Goal: Task Accomplishment & Management: Complete application form

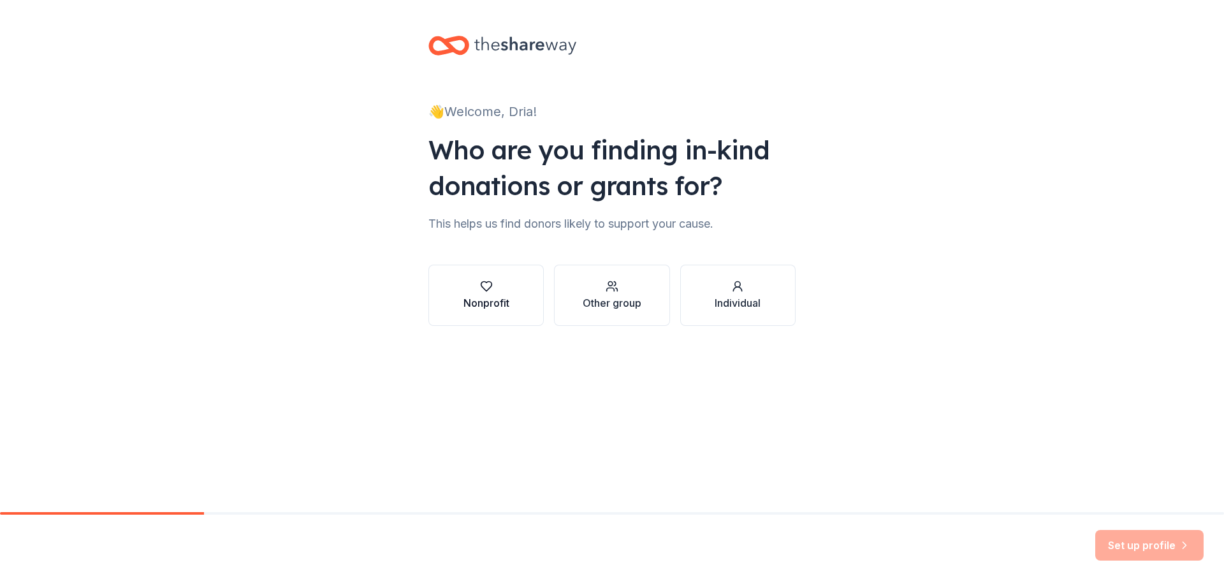
click at [486, 297] on div "Nonprofit" at bounding box center [486, 302] width 46 height 15
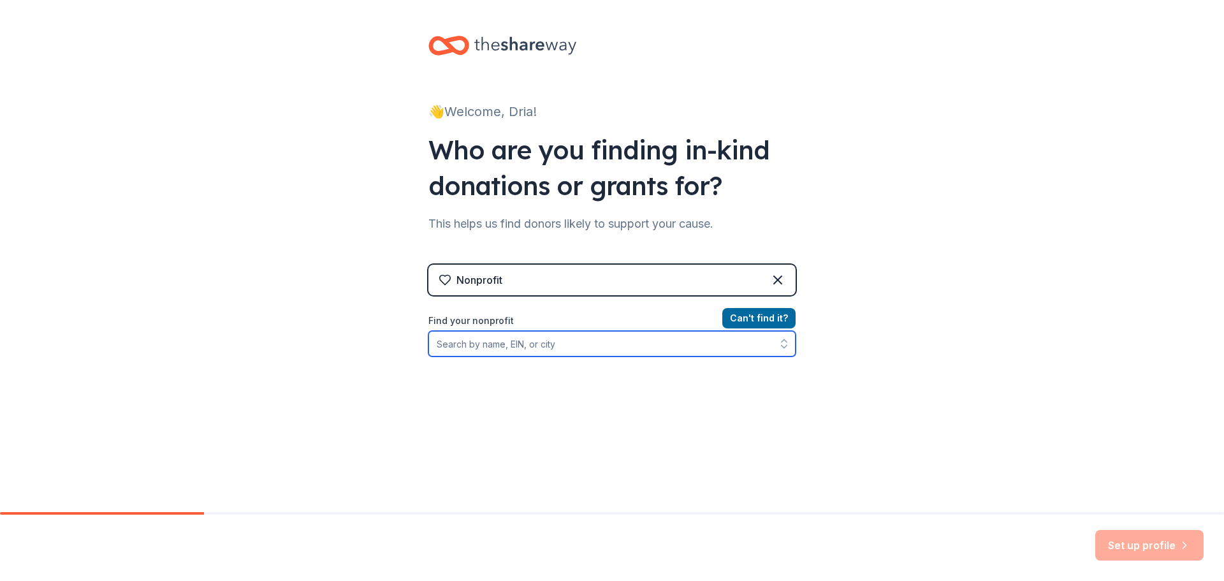
click at [507, 344] on input "Find your nonprofit" at bounding box center [611, 343] width 367 height 25
type input "653021309"
click at [521, 346] on input "653021309" at bounding box center [611, 343] width 367 height 25
click at [450, 344] on input "653021309" at bounding box center [611, 343] width 367 height 25
drag, startPoint x: 502, startPoint y: 344, endPoint x: 310, endPoint y: 347, distance: 191.3
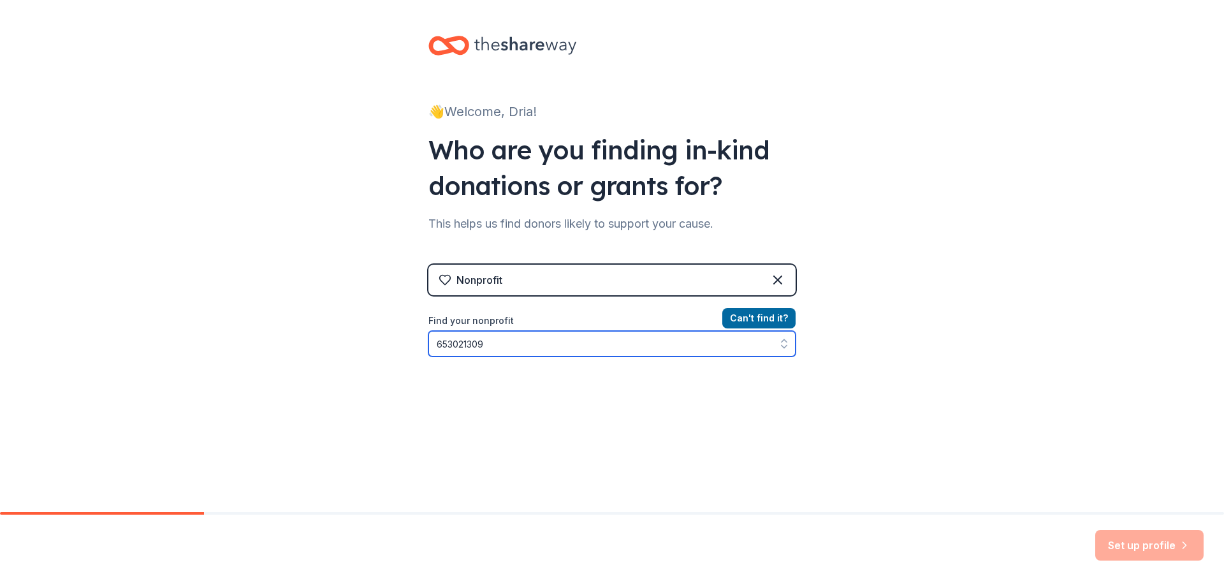
click at [310, 347] on div "👋 Welcome, Dria! Who are you finding in-kind donations or grants for? This help…" at bounding box center [612, 272] width 1224 height 545
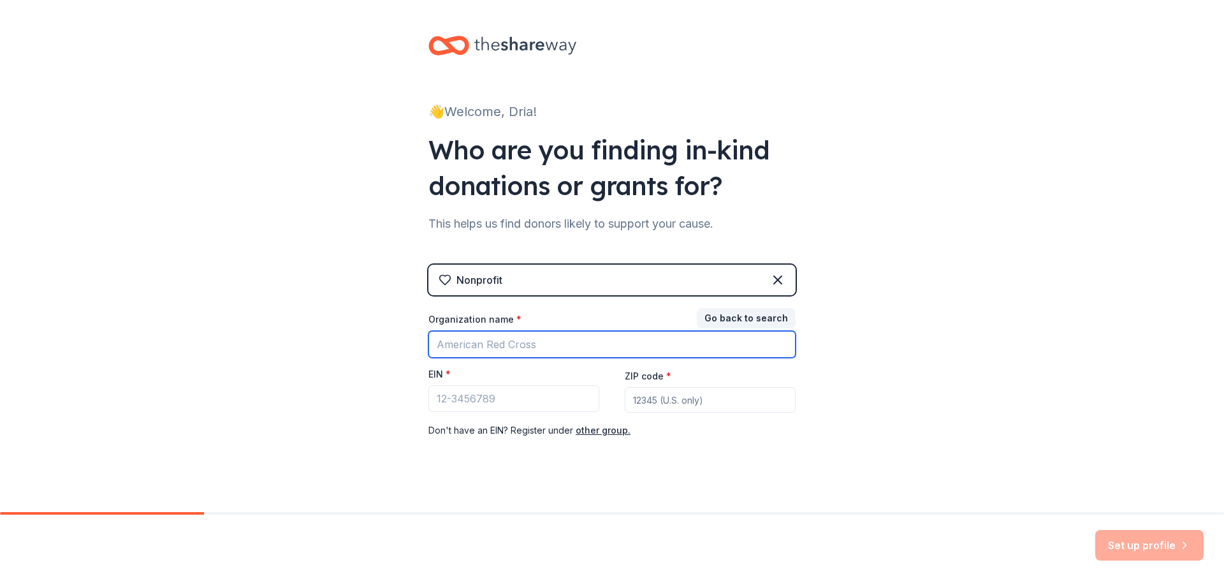
click at [524, 347] on input "Organization name *" at bounding box center [611, 344] width 367 height 27
type input "Quality life center"
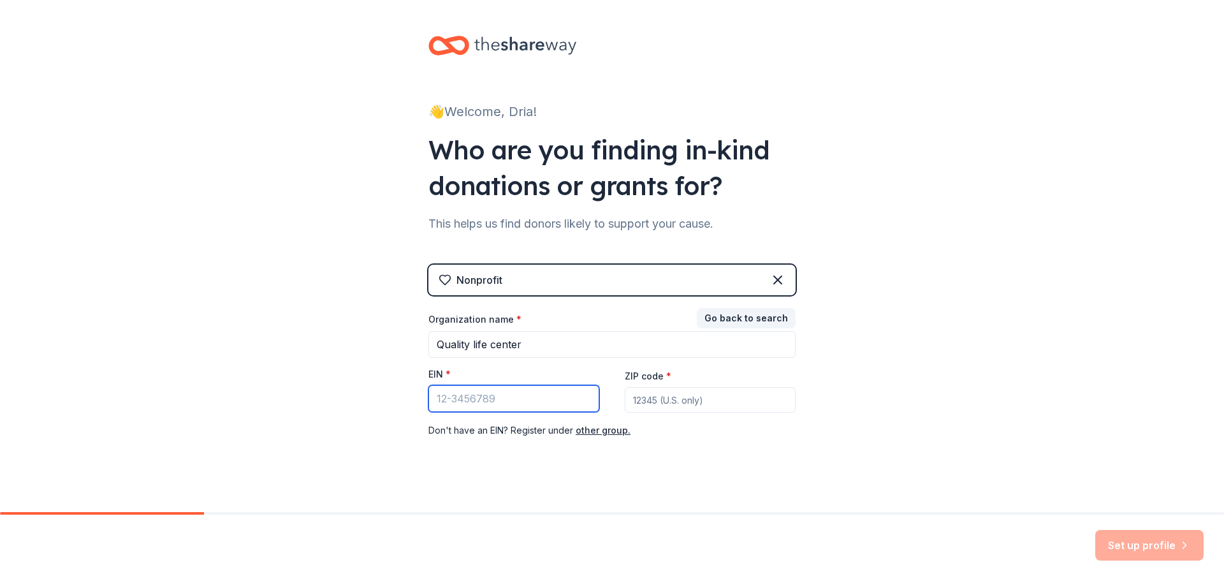
click at [497, 402] on input "EIN *" at bounding box center [513, 398] width 171 height 27
type input "[US_EMPLOYER_IDENTIFICATION_NUMBER]"
click at [683, 402] on input "ZIP code *" at bounding box center [710, 399] width 171 height 25
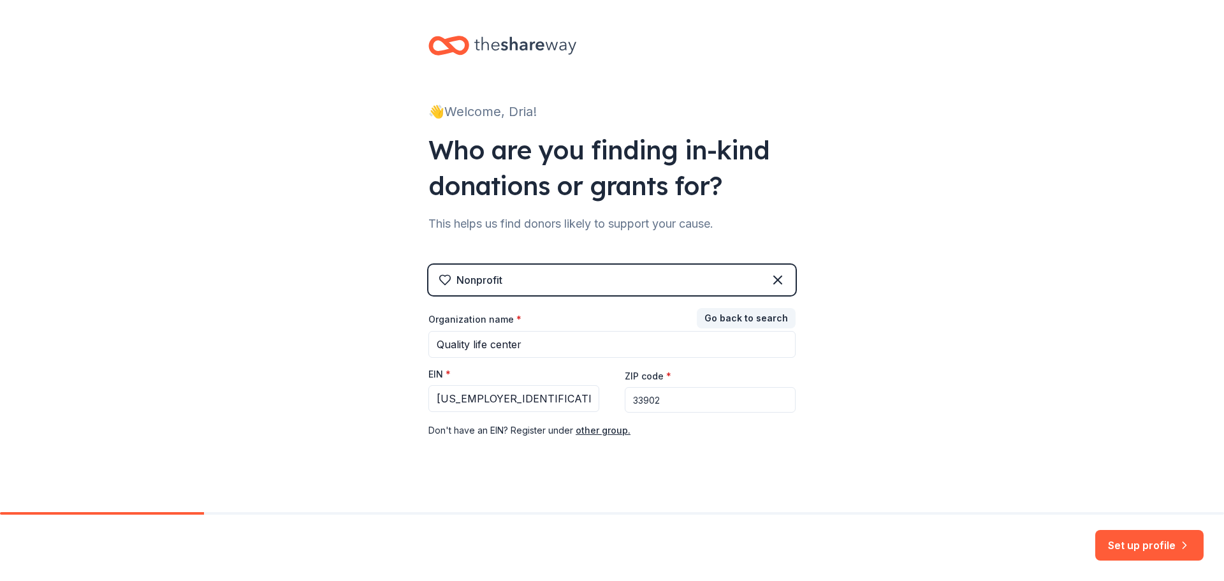
type input "33902"
drag, startPoint x: 862, startPoint y: 380, endPoint x: 869, endPoint y: 384, distance: 8.0
click at [863, 380] on div "👋 Welcome, Dria! Who are you finding in-kind donations or grants for? This help…" at bounding box center [612, 262] width 1224 height 525
click at [481, 402] on input "[US_EMPLOYER_IDENTIFICATION_NUMBER]" at bounding box center [513, 398] width 171 height 27
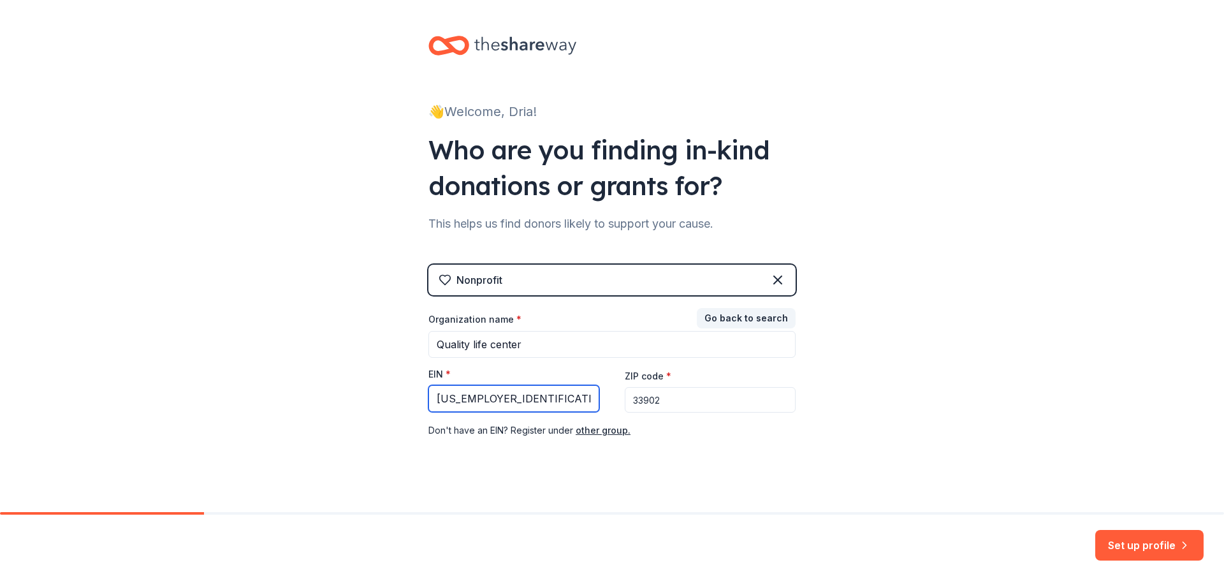
click at [481, 402] on input "[US_EMPLOYER_IDENTIFICATION_NUMBER]" at bounding box center [513, 398] width 171 height 27
click at [736, 400] on input "33902" at bounding box center [710, 399] width 171 height 25
drag, startPoint x: 1137, startPoint y: 546, endPoint x: 1124, endPoint y: 511, distance: 37.7
click at [1137, 546] on button "Set up profile" at bounding box center [1149, 545] width 108 height 31
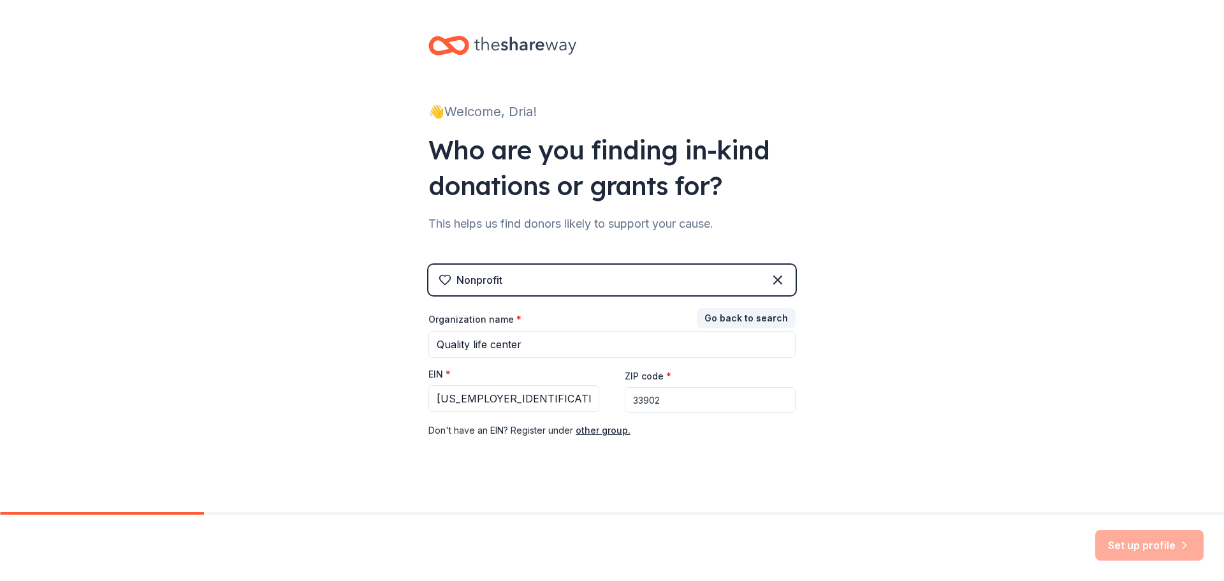
click at [634, 280] on div "Nonprofit" at bounding box center [611, 280] width 367 height 31
click at [836, 207] on div "👋 Welcome, Dria! Who are you finding in-kind donations or grants for? This help…" at bounding box center [612, 262] width 1224 height 525
click at [750, 316] on button "Go back to search" at bounding box center [746, 318] width 99 height 20
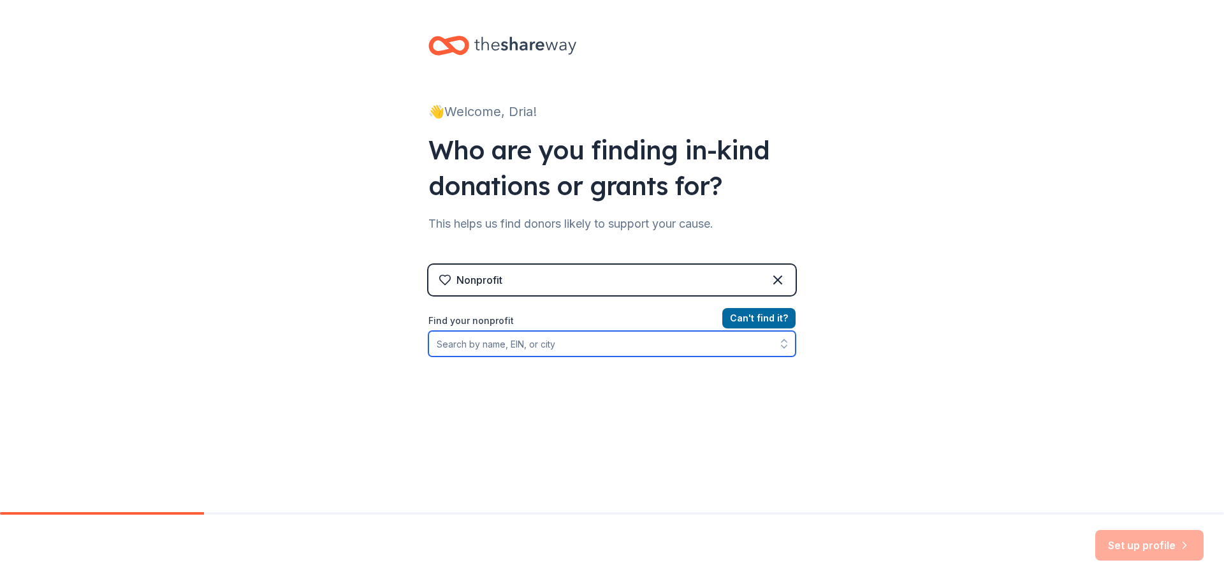
click at [636, 331] on input "Find your nonprofit" at bounding box center [611, 343] width 367 height 25
type input "650321309"
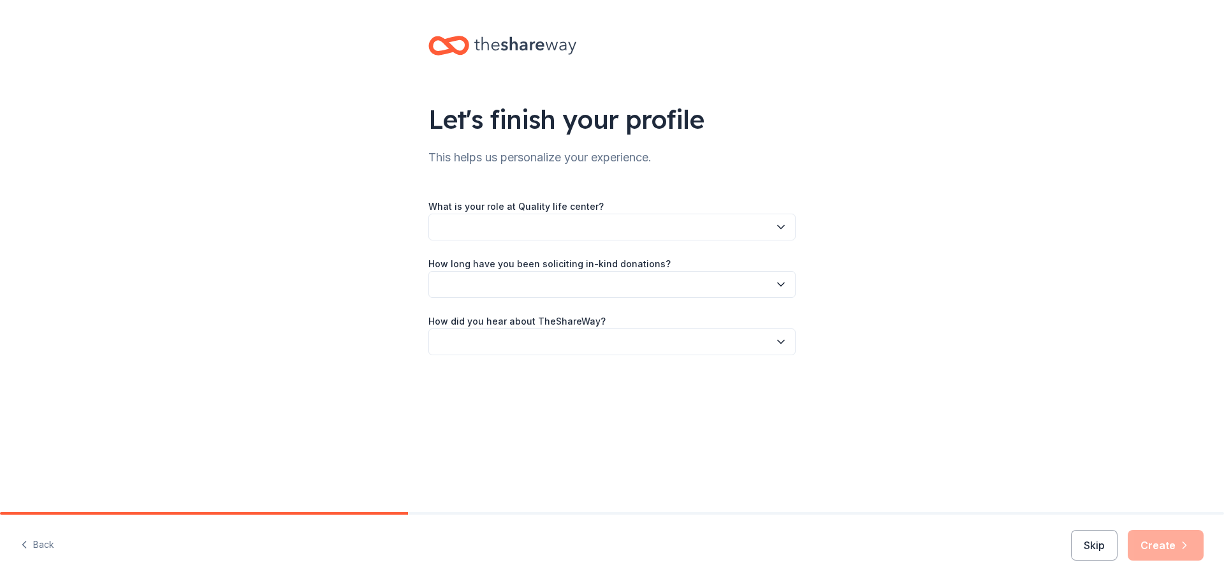
click at [648, 231] on button "button" at bounding box center [611, 227] width 367 height 27
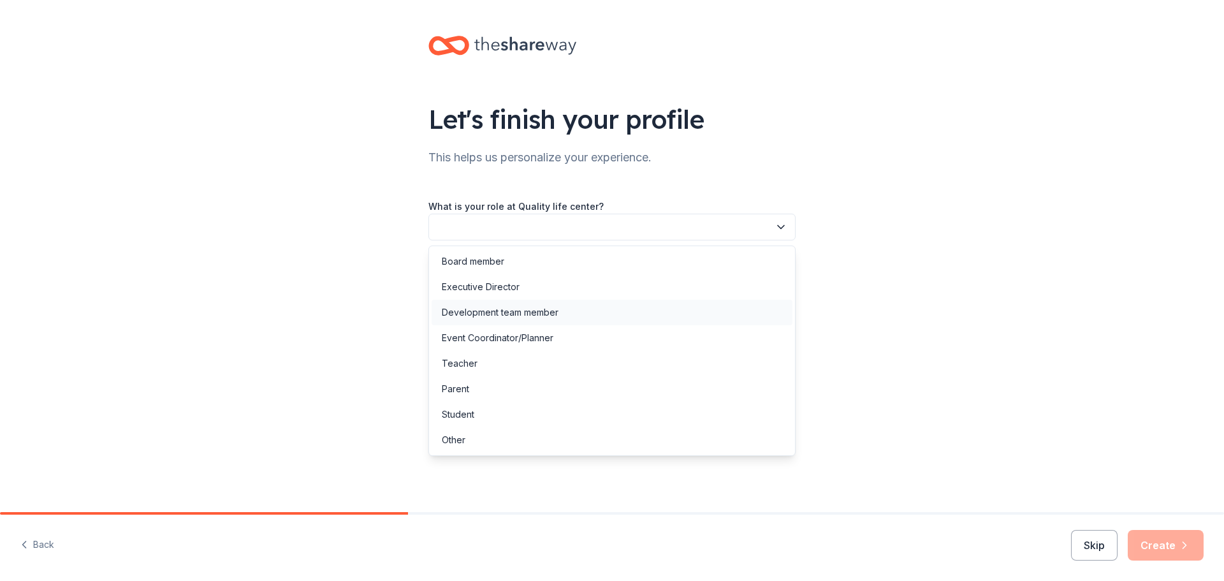
click at [544, 319] on div "Development team member" at bounding box center [500, 312] width 117 height 15
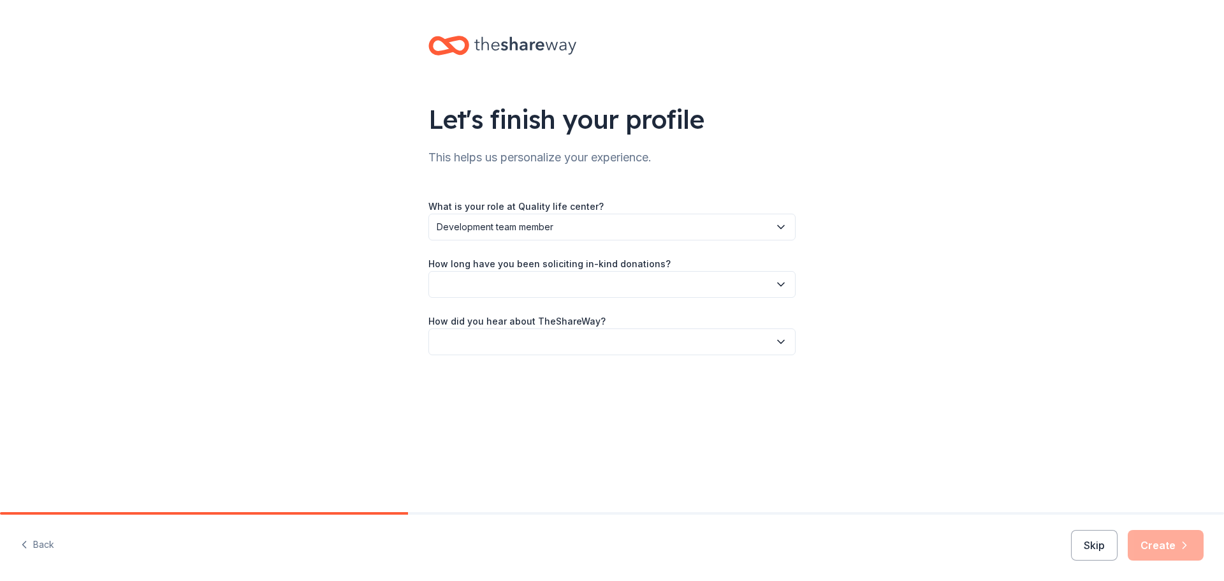
click at [537, 292] on button "button" at bounding box center [611, 284] width 367 height 27
click at [483, 372] on div "2 to 5 years" at bounding box center [467, 369] width 50 height 15
click at [618, 340] on button "button" at bounding box center [611, 341] width 367 height 27
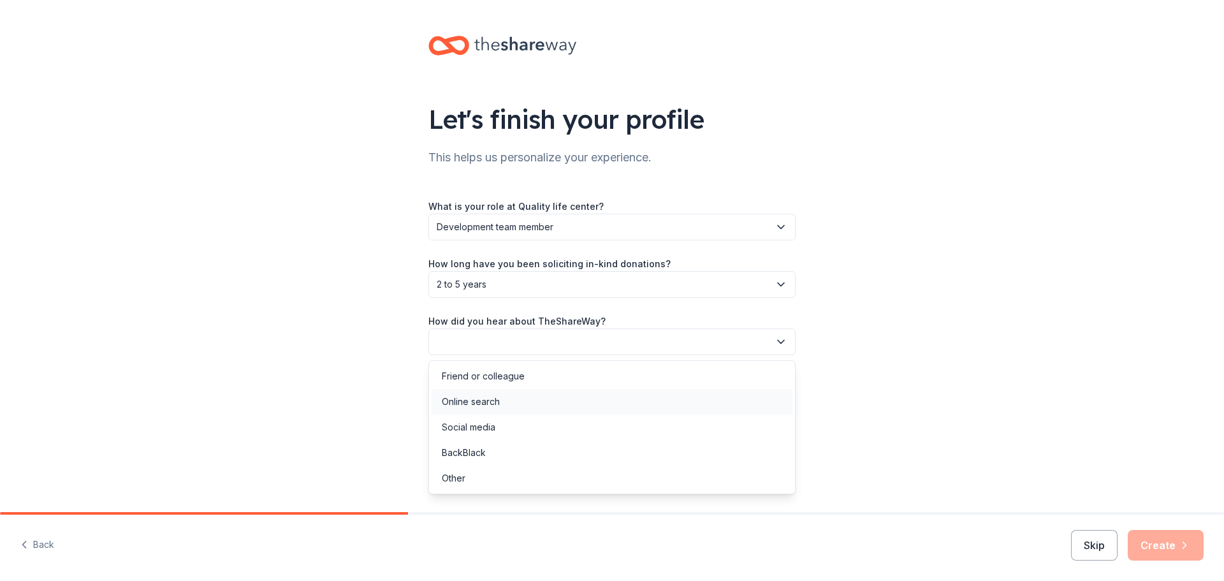
click at [514, 397] on div "Online search" at bounding box center [612, 401] width 361 height 25
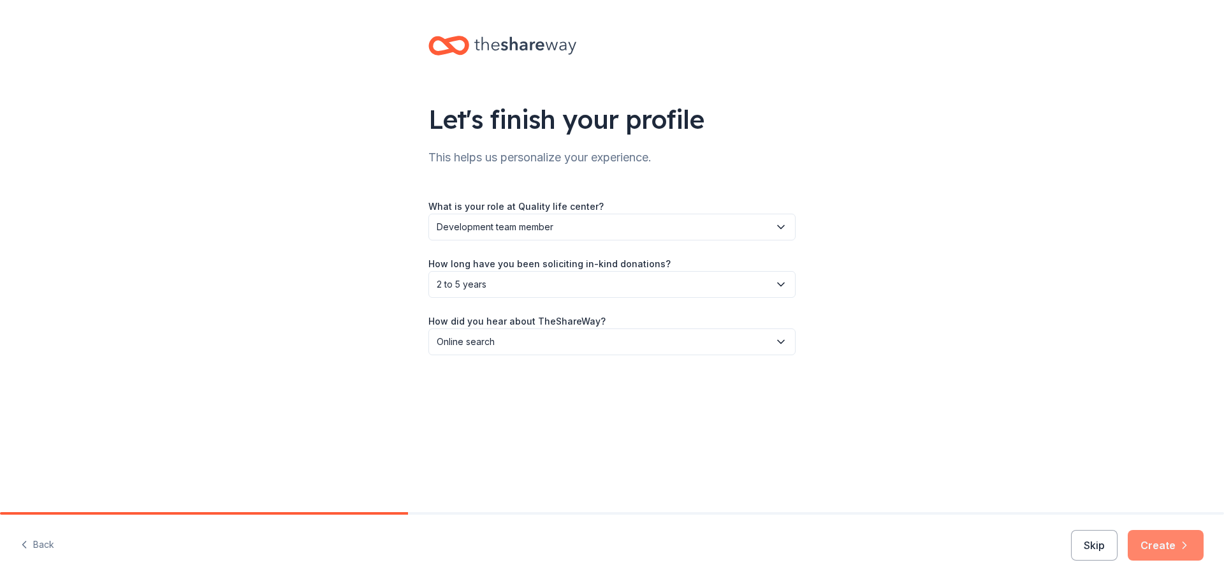
click at [1160, 537] on button "Create" at bounding box center [1166, 545] width 76 height 31
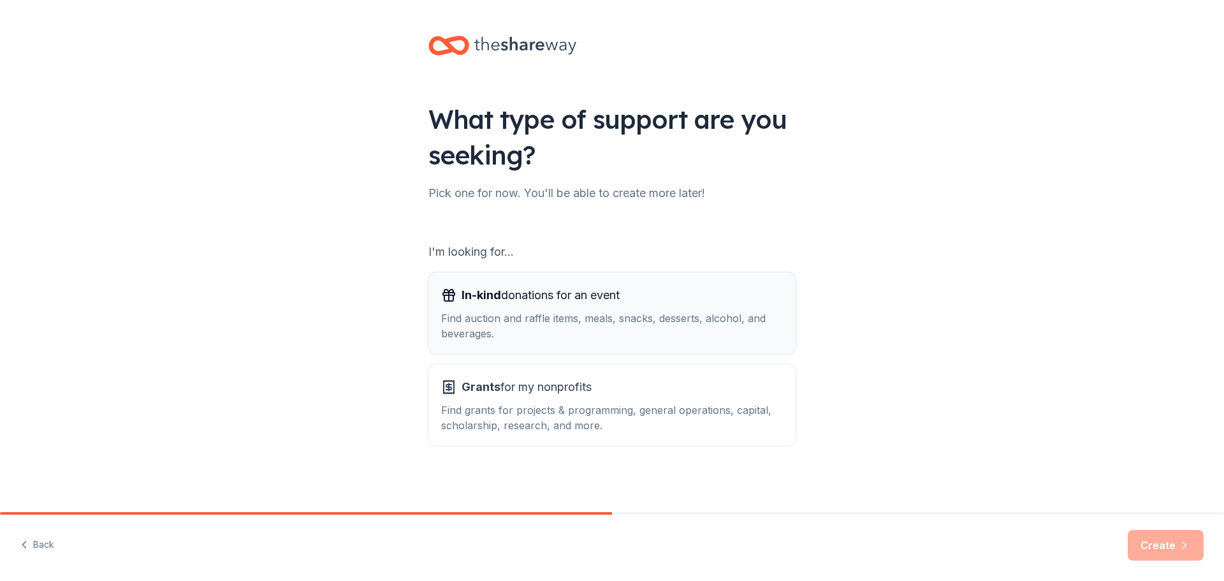
click at [618, 307] on div "In-kind donations for an event Find auction and raffle items, meals, snacks, de…" at bounding box center [612, 313] width 342 height 56
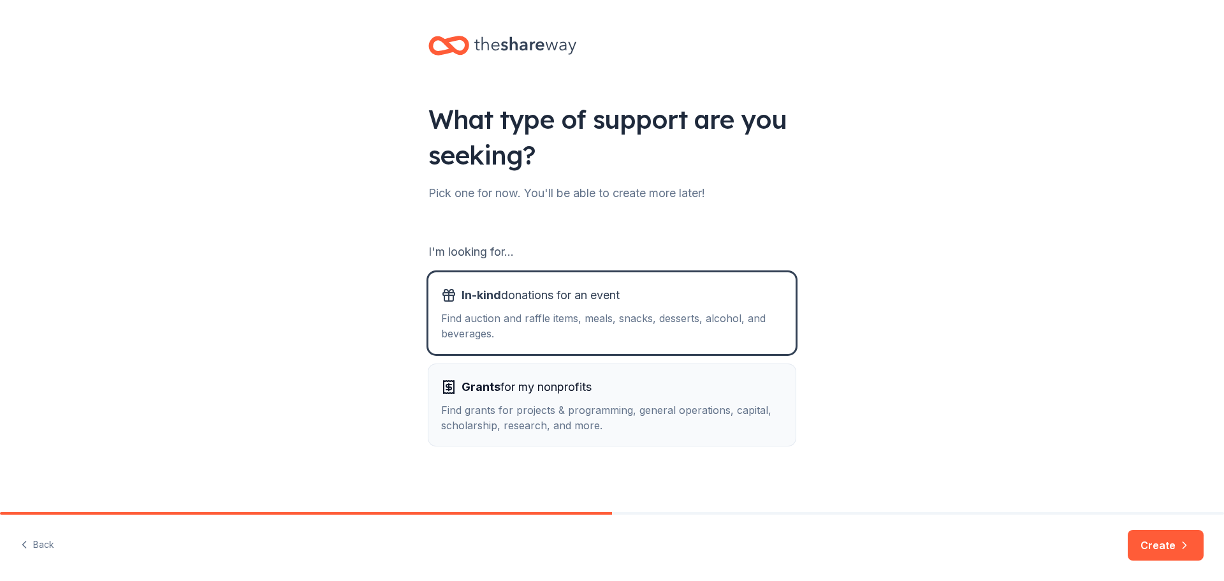
click at [614, 402] on div "Find grants for projects & programming, general operations, capital, scholarshi…" at bounding box center [612, 417] width 342 height 31
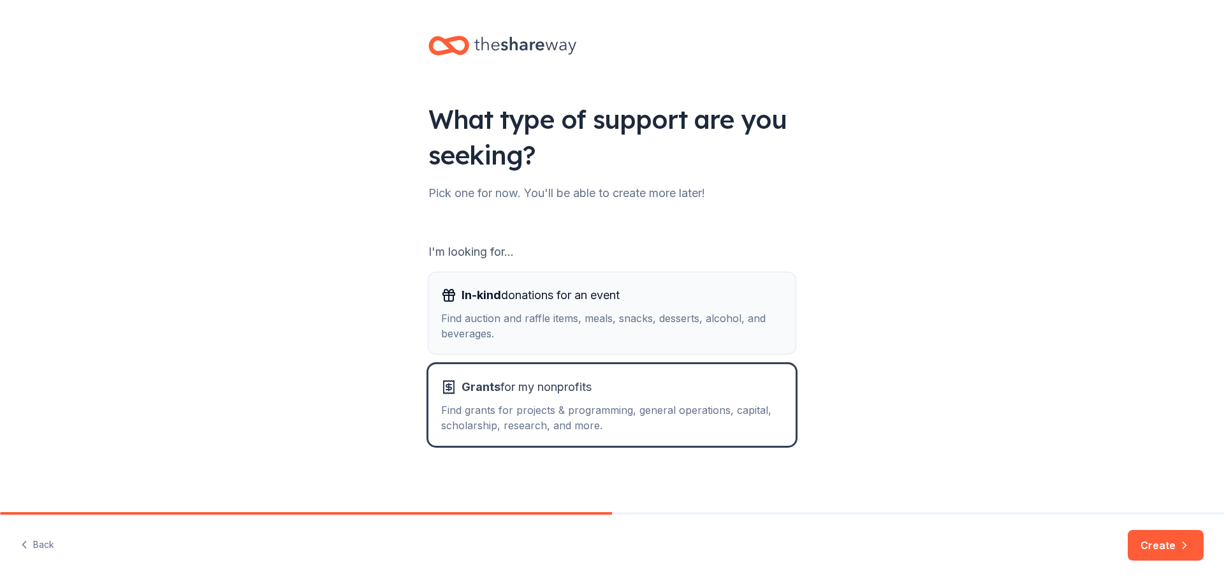
click at [636, 313] on div "Find auction and raffle items, meals, snacks, desserts, alcohol, and beverages." at bounding box center [612, 325] width 342 height 31
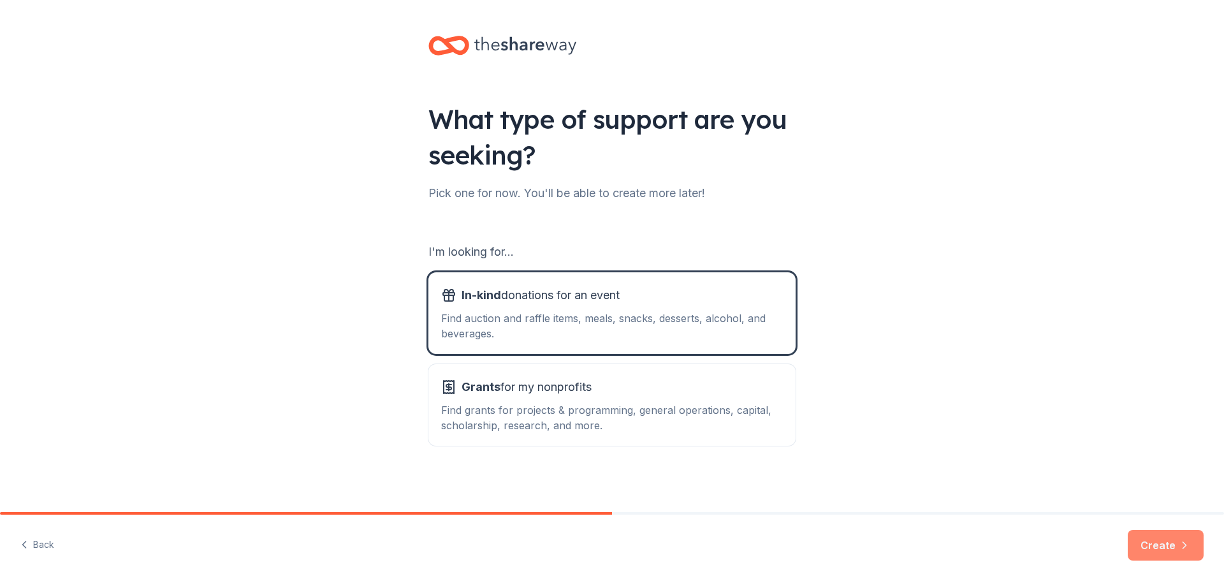
click at [1168, 551] on button "Create" at bounding box center [1166, 545] width 76 height 31
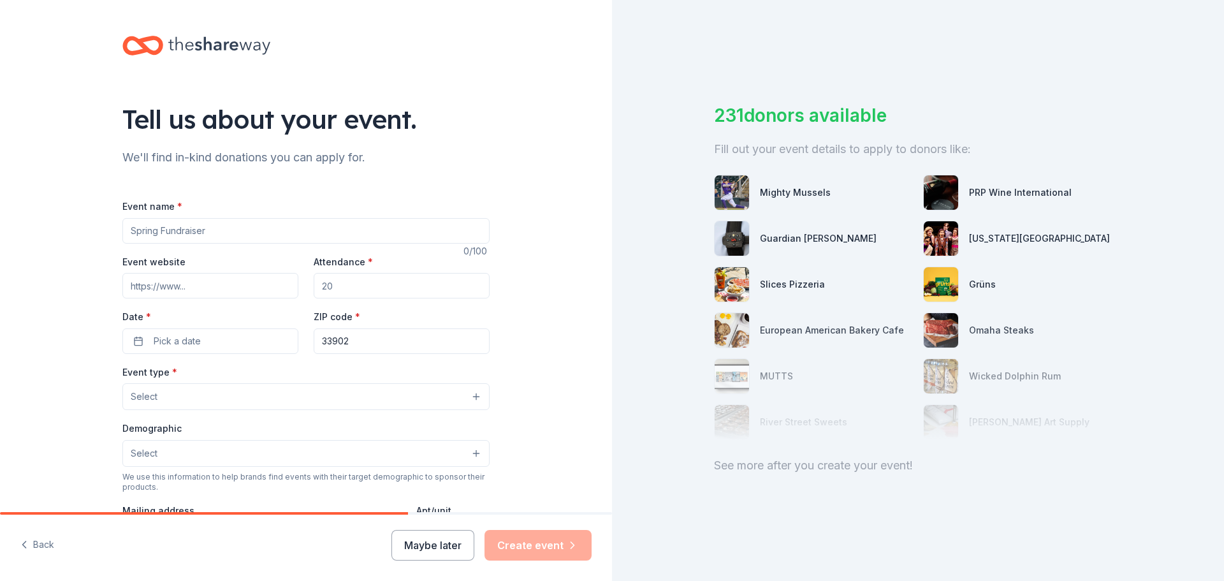
click at [226, 236] on input "Event name *" at bounding box center [305, 230] width 367 height 25
type input "Annual Gala"
click at [353, 282] on input "Attendance *" at bounding box center [402, 285] width 176 height 25
type input "240"
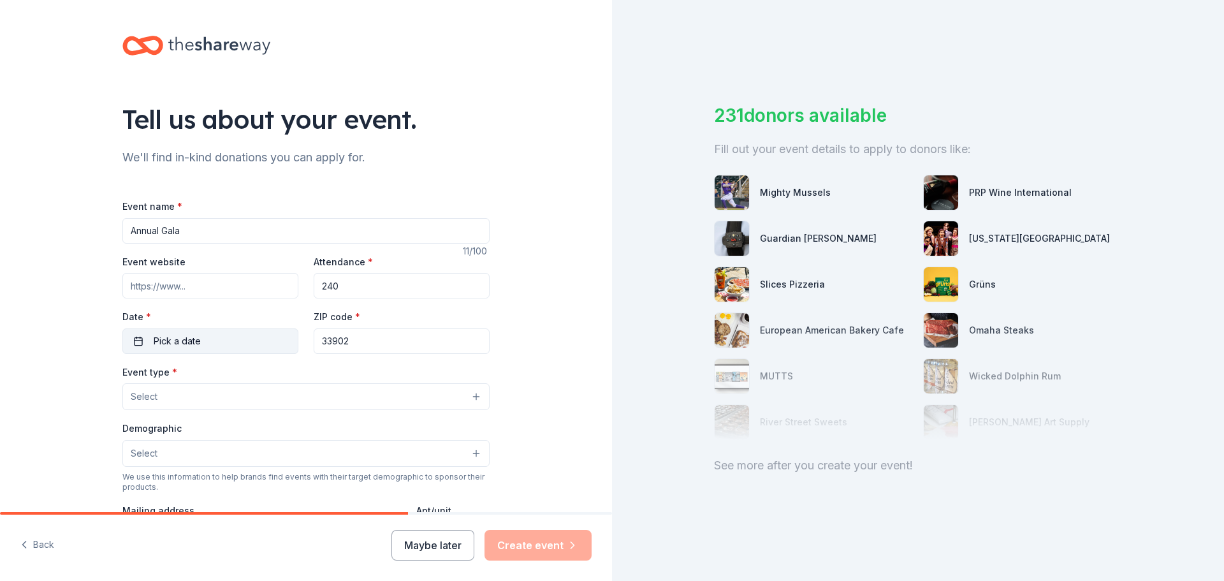
click at [198, 343] on button "Pick a date" at bounding box center [210, 340] width 176 height 25
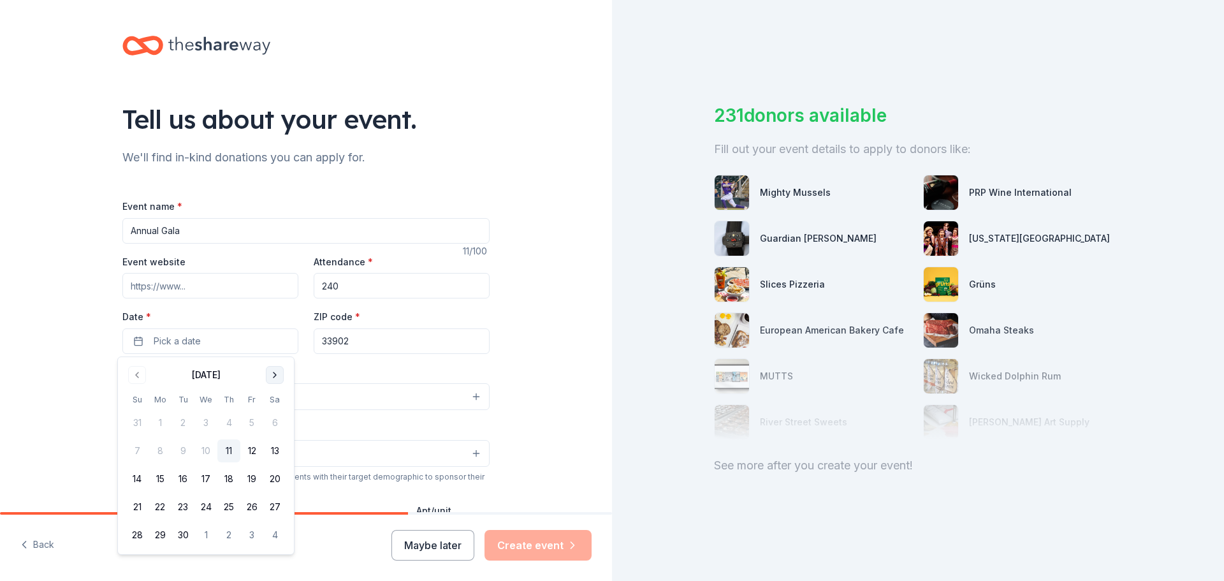
click at [277, 375] on button "Go to next month" at bounding box center [275, 375] width 18 height 18
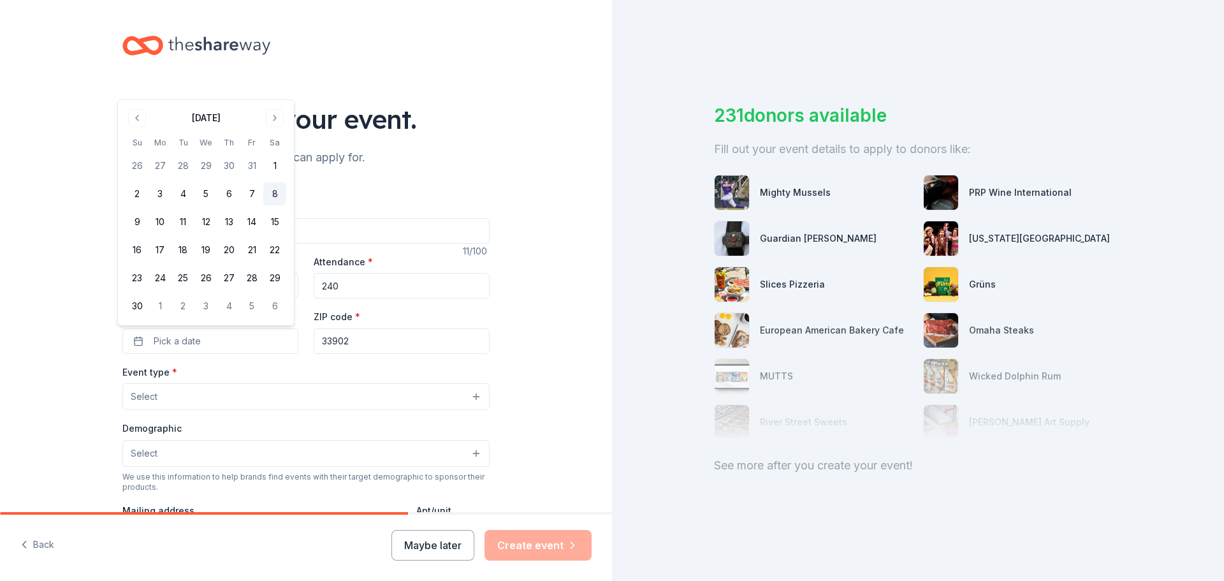
click at [273, 193] on button "8" at bounding box center [274, 193] width 23 height 23
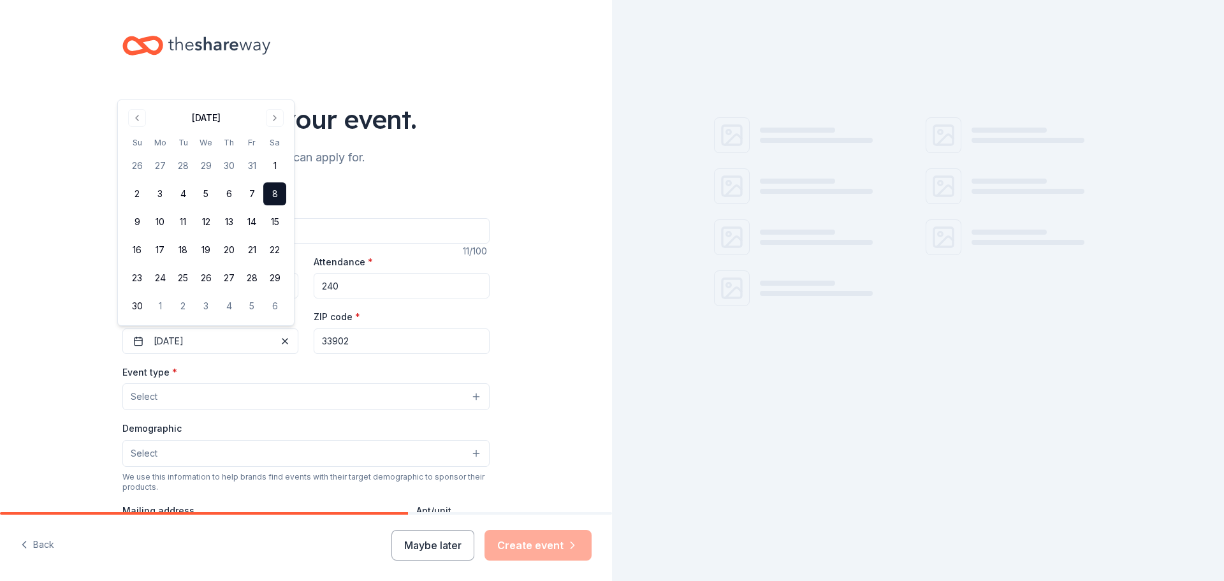
click at [365, 348] on input "33902" at bounding box center [402, 340] width 176 height 25
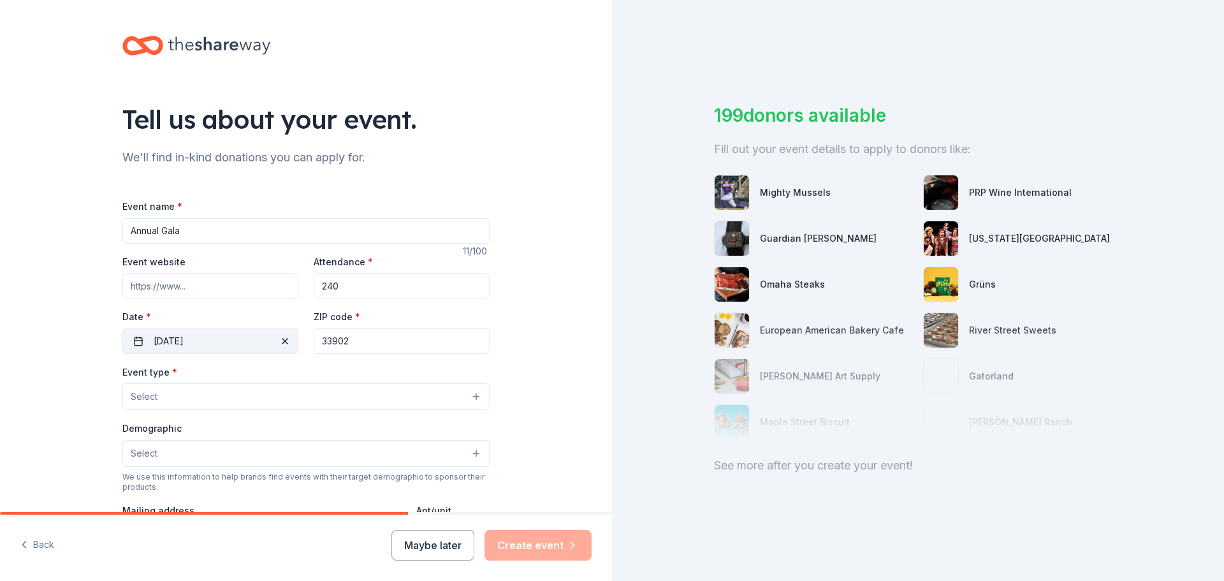
drag, startPoint x: 359, startPoint y: 346, endPoint x: 267, endPoint y: 351, distance: 92.0
click at [267, 352] on div "Event website Attendance * 240 Date * 11/08/2025 ZIP code * 33902" at bounding box center [305, 304] width 367 height 100
click at [222, 393] on button "Select" at bounding box center [305, 396] width 367 height 27
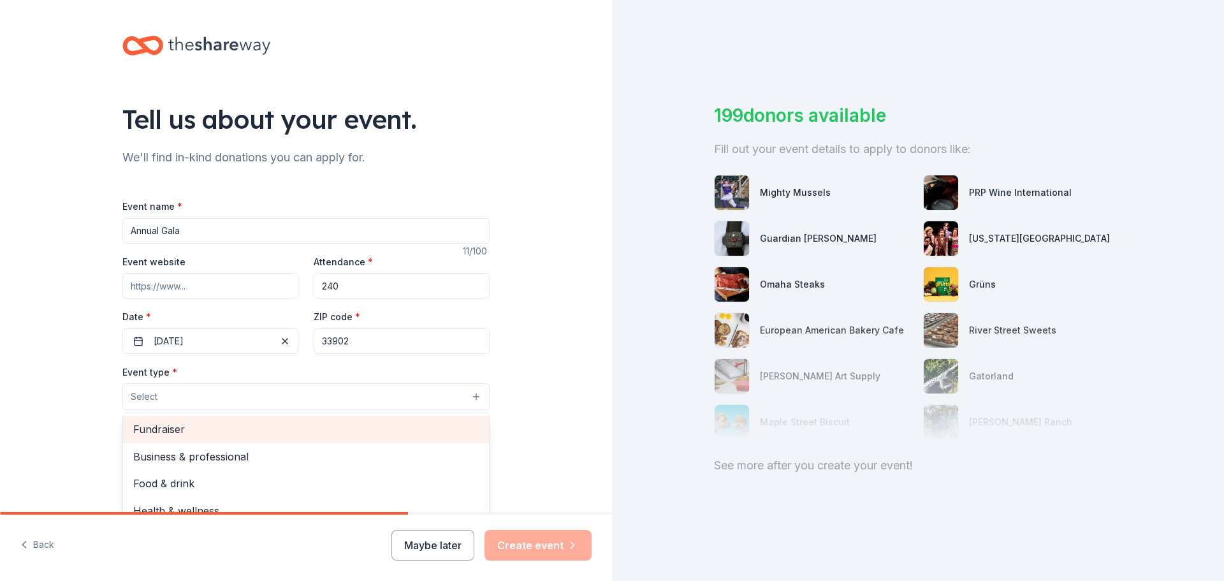
click at [197, 430] on span "Fundraiser" at bounding box center [306, 429] width 346 height 17
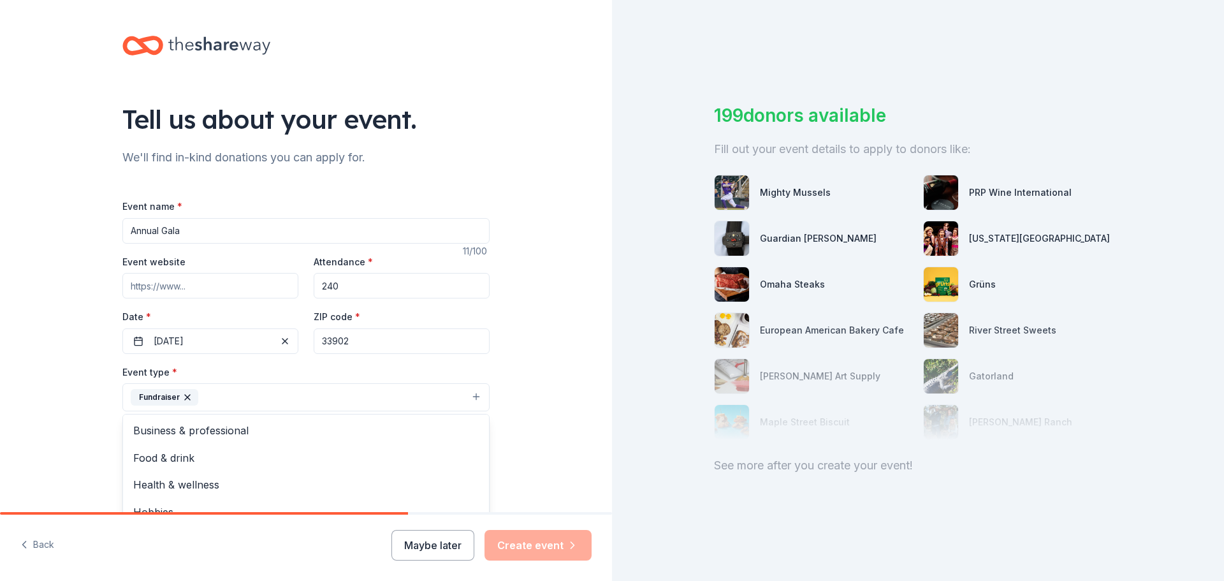
click at [13, 363] on div "Tell us about your event. We'll find in-kind donations you can apply for. Event…" at bounding box center [306, 425] width 612 height 850
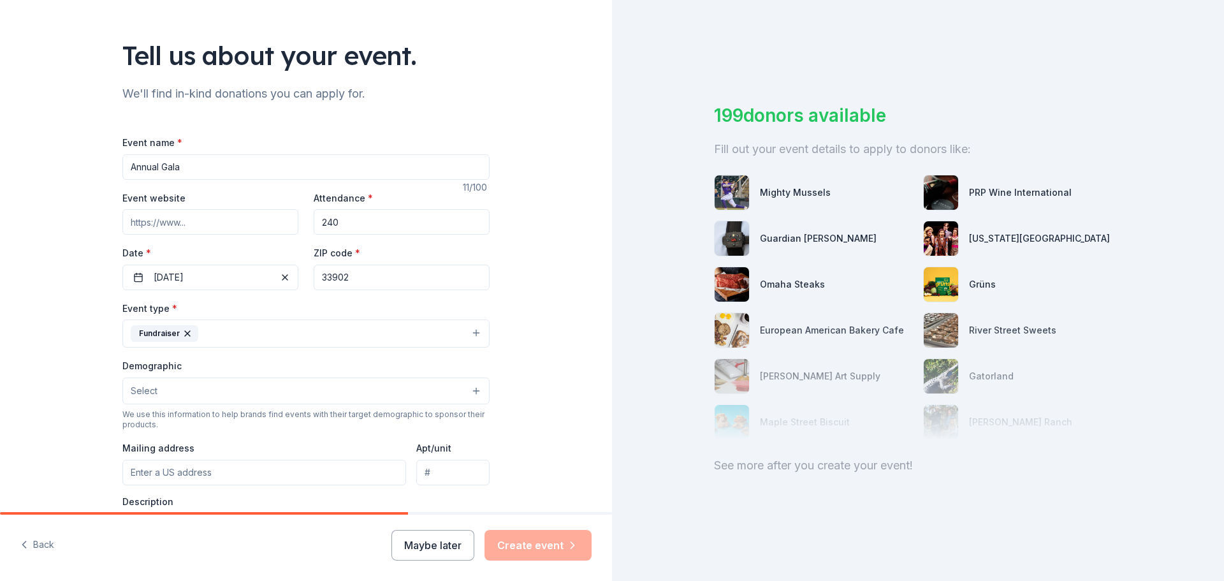
click at [191, 389] on button "Select" at bounding box center [305, 390] width 367 height 27
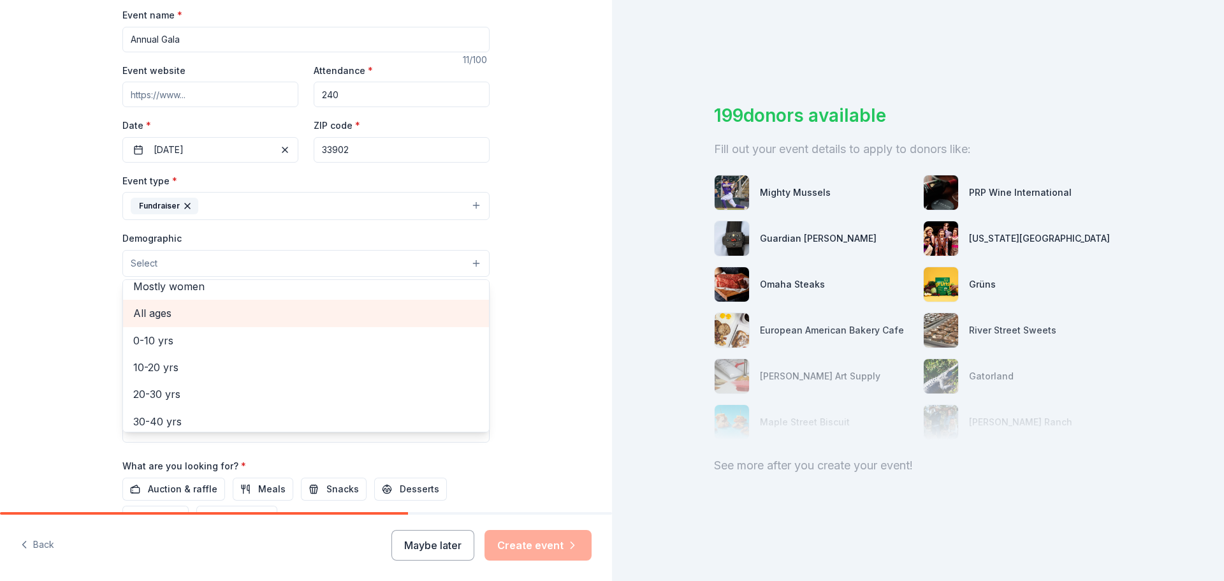
click at [210, 315] on span "All ages" at bounding box center [306, 313] width 346 height 17
click at [27, 254] on div "Tell us about your event. We'll find in-kind donations you can apply for. Event…" at bounding box center [306, 234] width 612 height 851
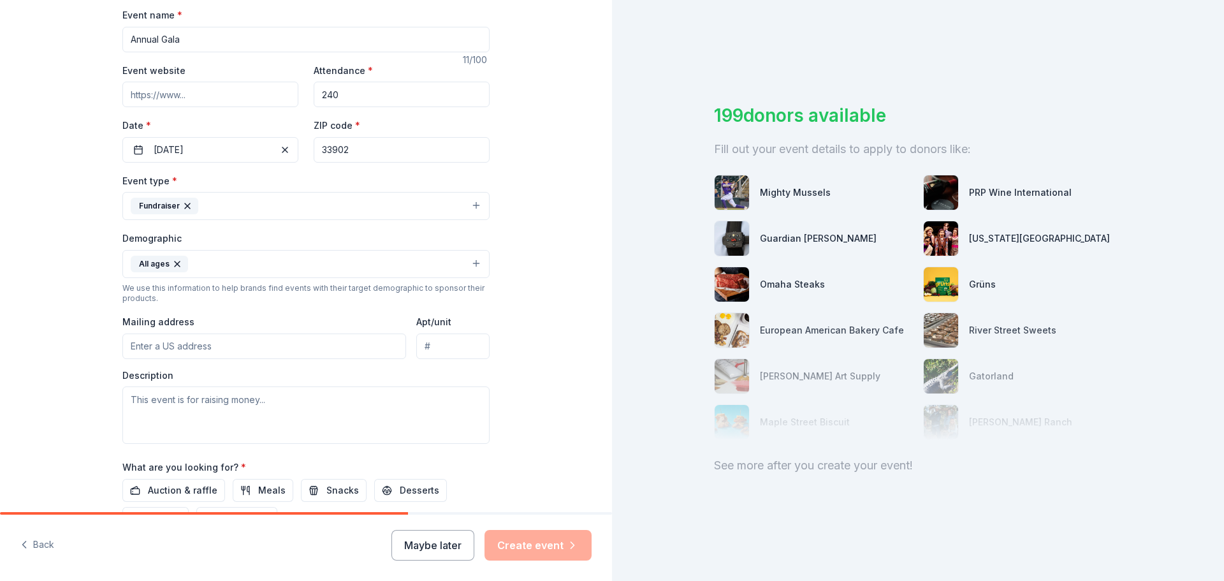
click at [226, 347] on input "Mailing address" at bounding box center [264, 345] width 284 height 25
type input "PO Box 1290"
click at [214, 399] on textarea at bounding box center [305, 414] width 367 height 57
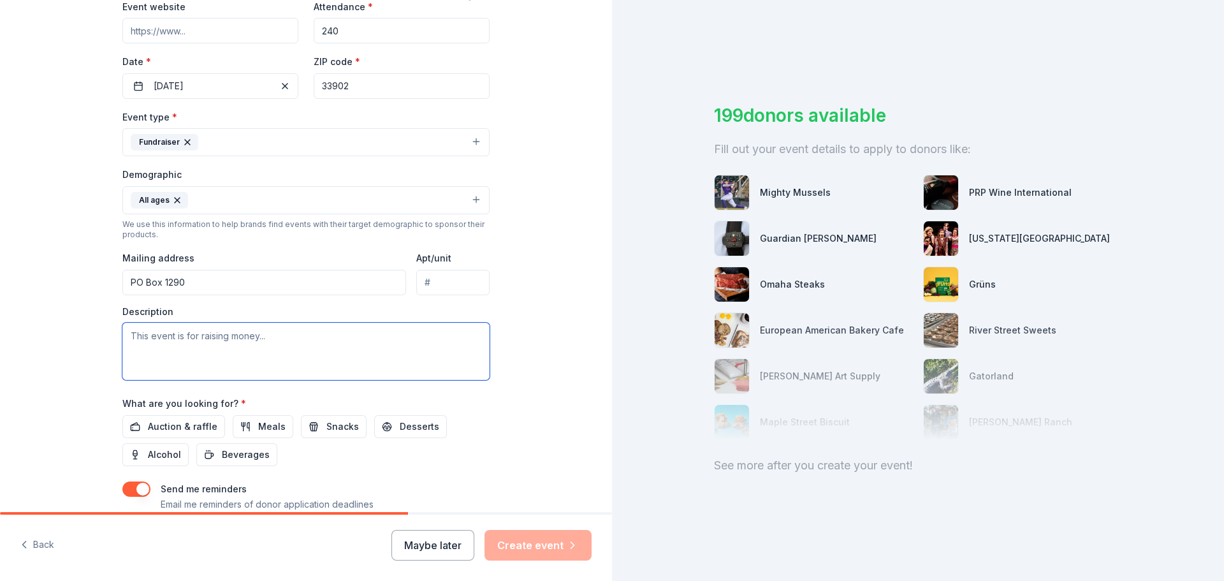
scroll to position [319, 0]
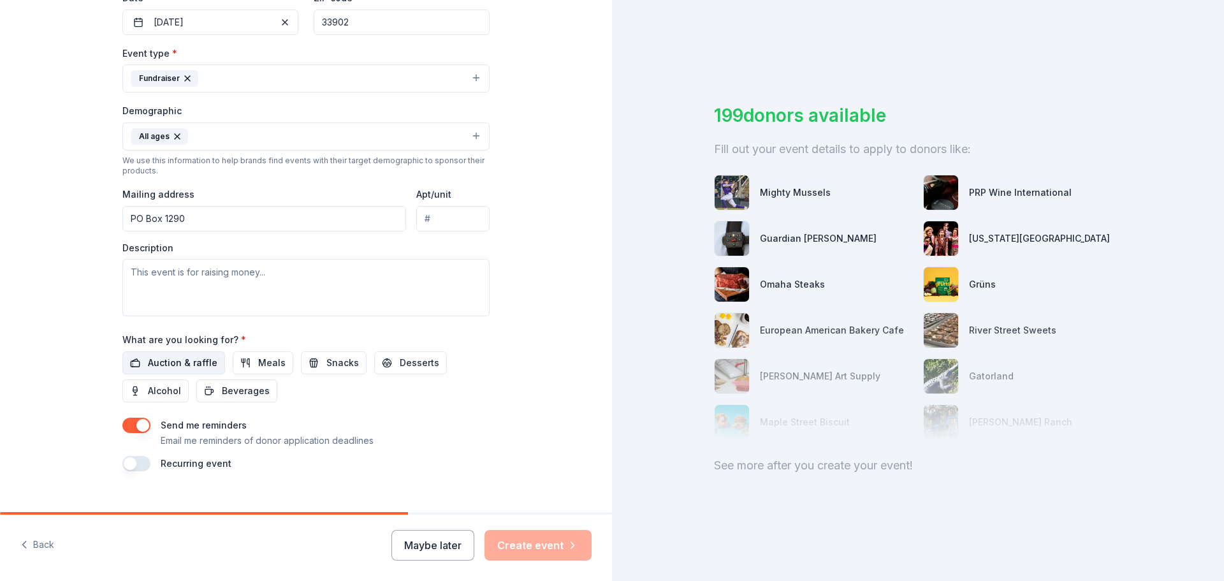
click at [178, 364] on span "Auction & raffle" at bounding box center [182, 362] width 69 height 15
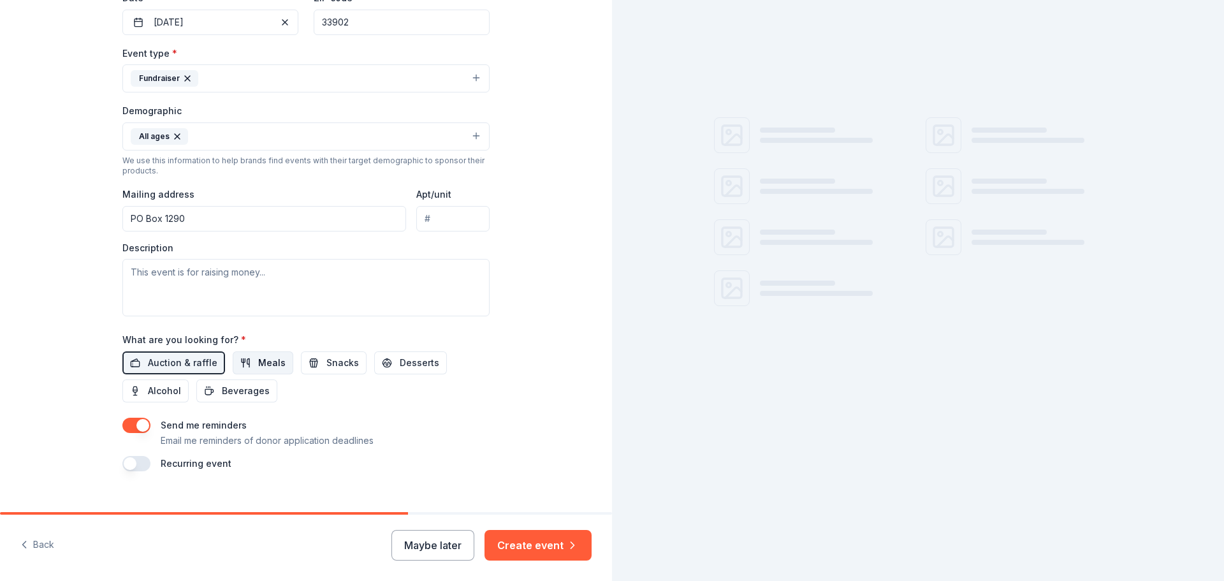
click at [264, 362] on span "Meals" at bounding box center [271, 362] width 27 height 15
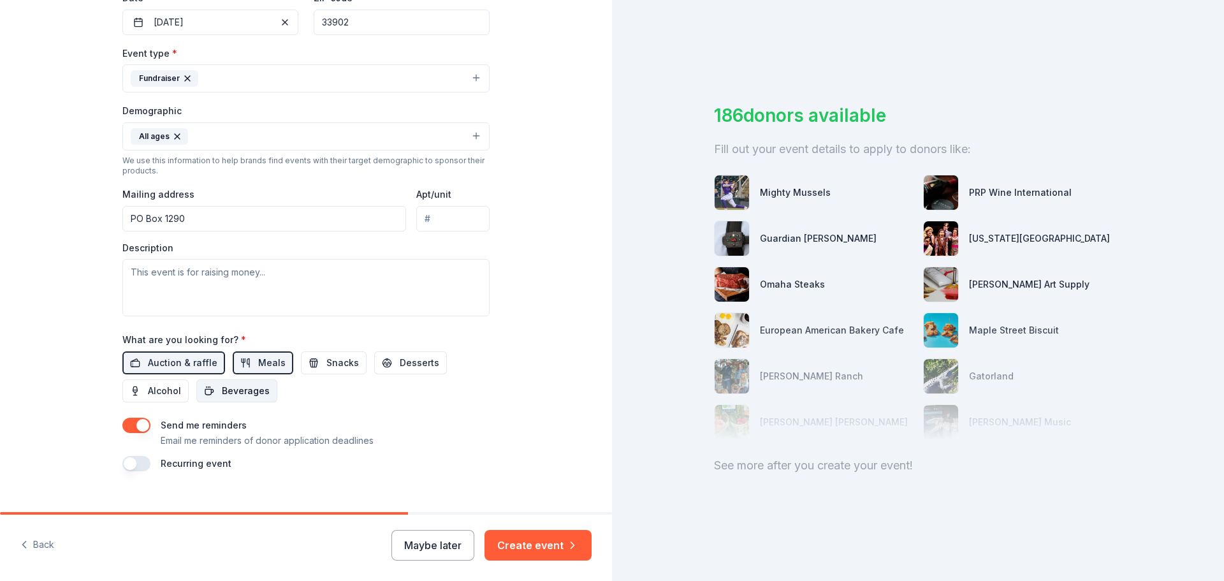
click at [231, 391] on span "Beverages" at bounding box center [246, 390] width 48 height 15
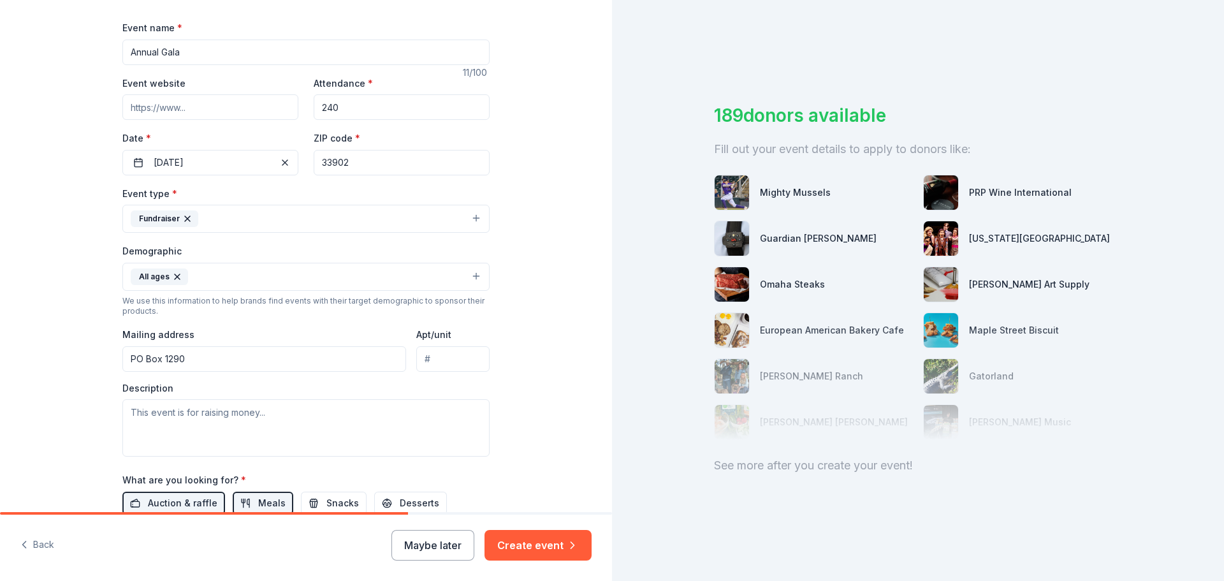
scroll to position [148, 0]
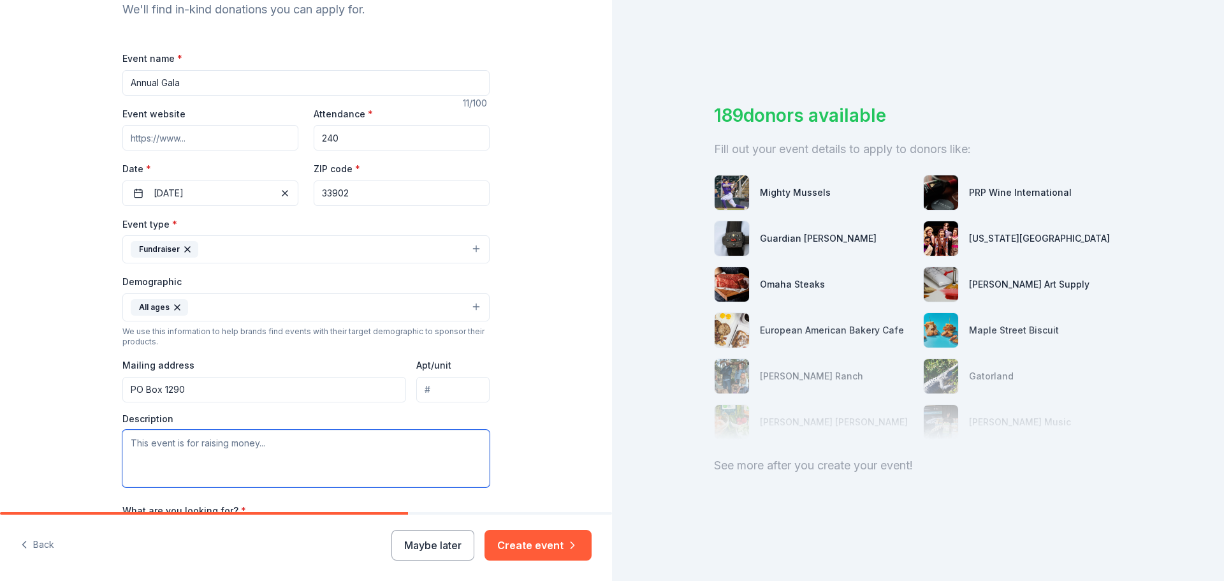
click at [227, 447] on textarea at bounding box center [305, 458] width 367 height 57
paste textarea "Brief Description of Event Quality Life Center will host its 2025 Gala, This is…"
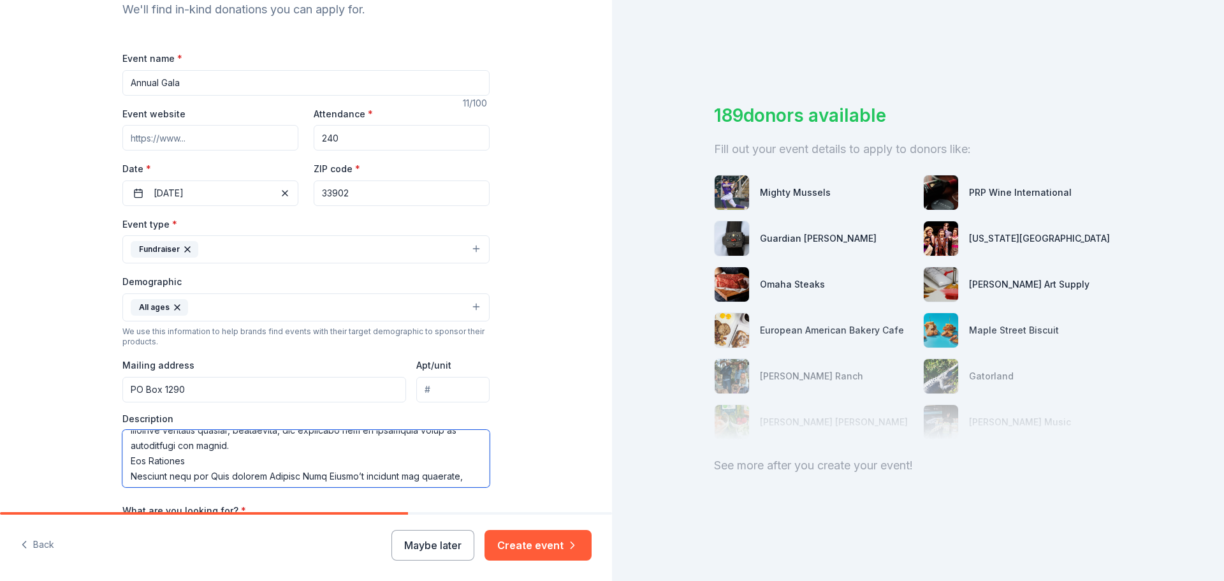
click at [175, 467] on textarea at bounding box center [305, 458] width 367 height 57
click at [198, 447] on textarea at bounding box center [305, 458] width 367 height 57
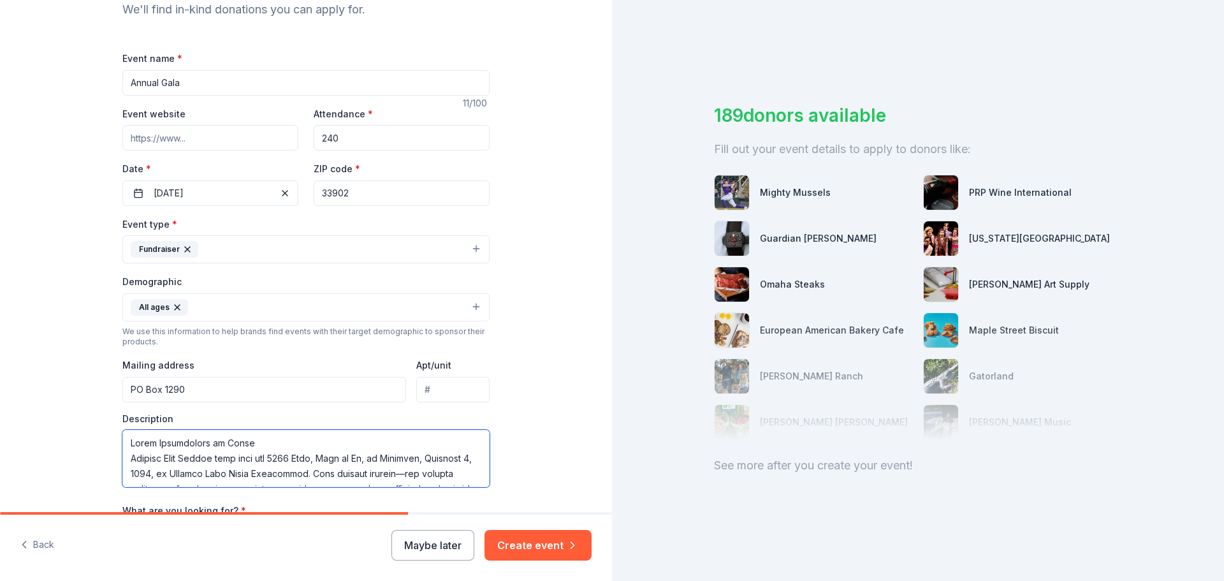
click at [198, 446] on textarea at bounding box center [305, 458] width 367 height 57
type textarea "Quality Life Center will host its 2025 Gala, This is Us, on Saturday, November …"
click at [292, 389] on input "PO Box 1290" at bounding box center [264, 389] width 284 height 25
click at [272, 388] on input "PO Box 1290" at bounding box center [264, 389] width 284 height 25
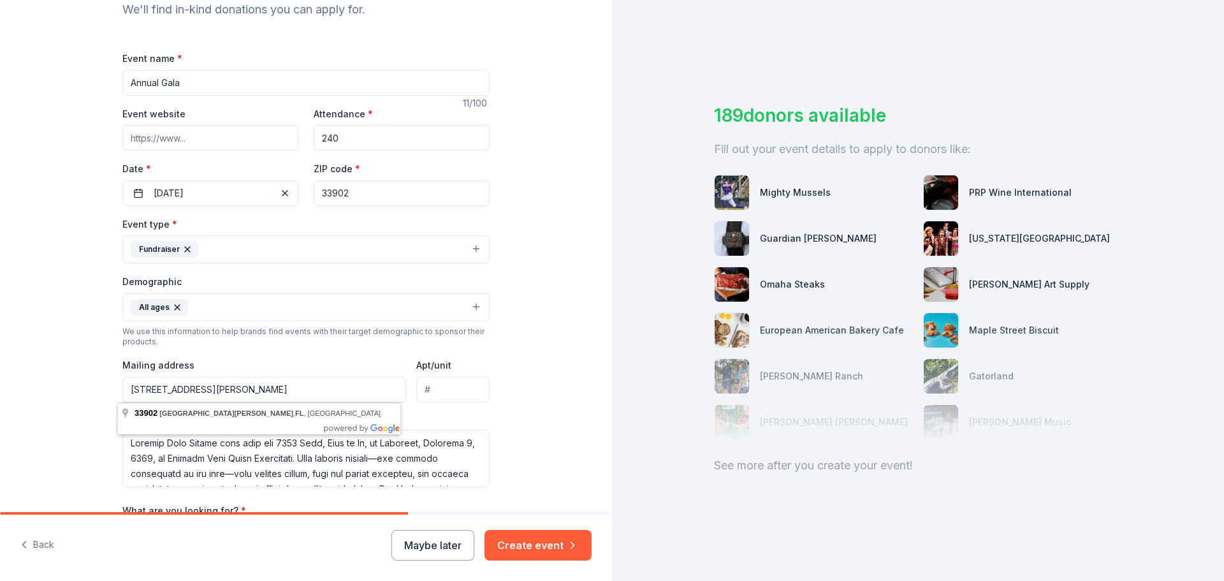
type input "PO Box 1290 Fort Myers, FL 33902"
click at [501, 347] on div "Tell us about your event. We'll find in-kind donations you can apply for. Event…" at bounding box center [306, 277] width 408 height 851
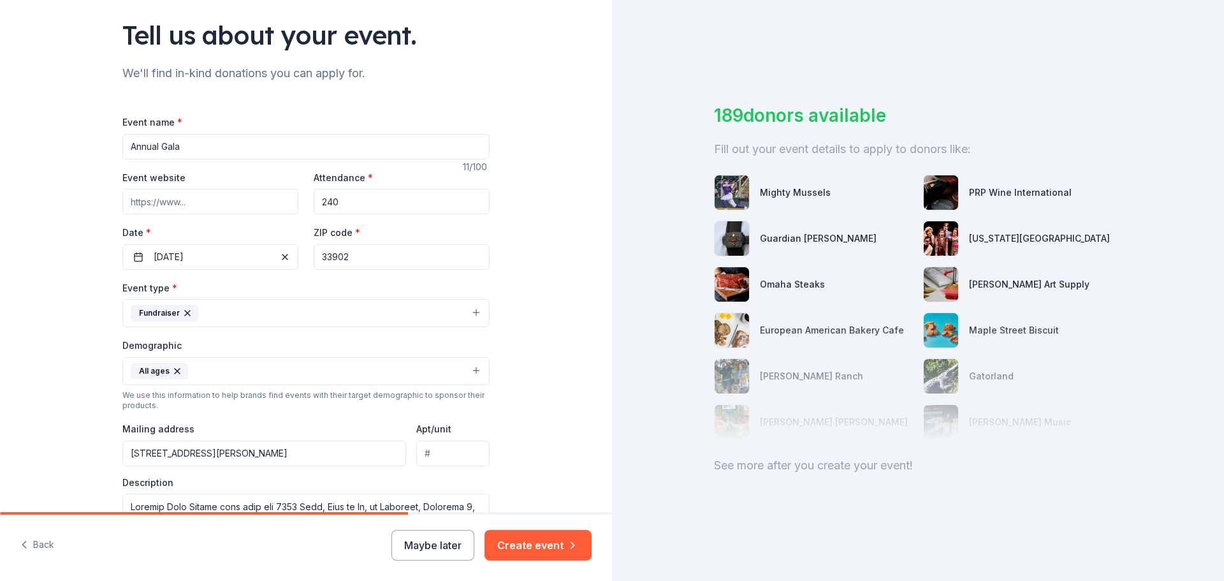
click at [394, 257] on input "33902" at bounding box center [402, 256] width 176 height 25
click at [544, 233] on div "Tell us about your event. We'll find in-kind donations you can apply for. Event…" at bounding box center [306, 341] width 612 height 851
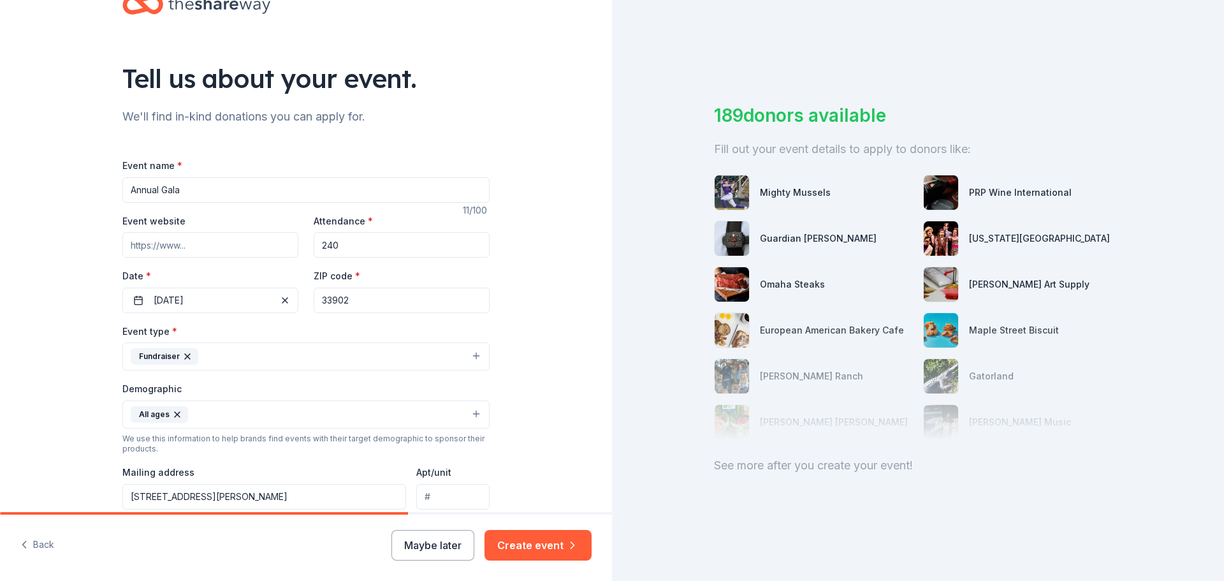
scroll to position [20, 0]
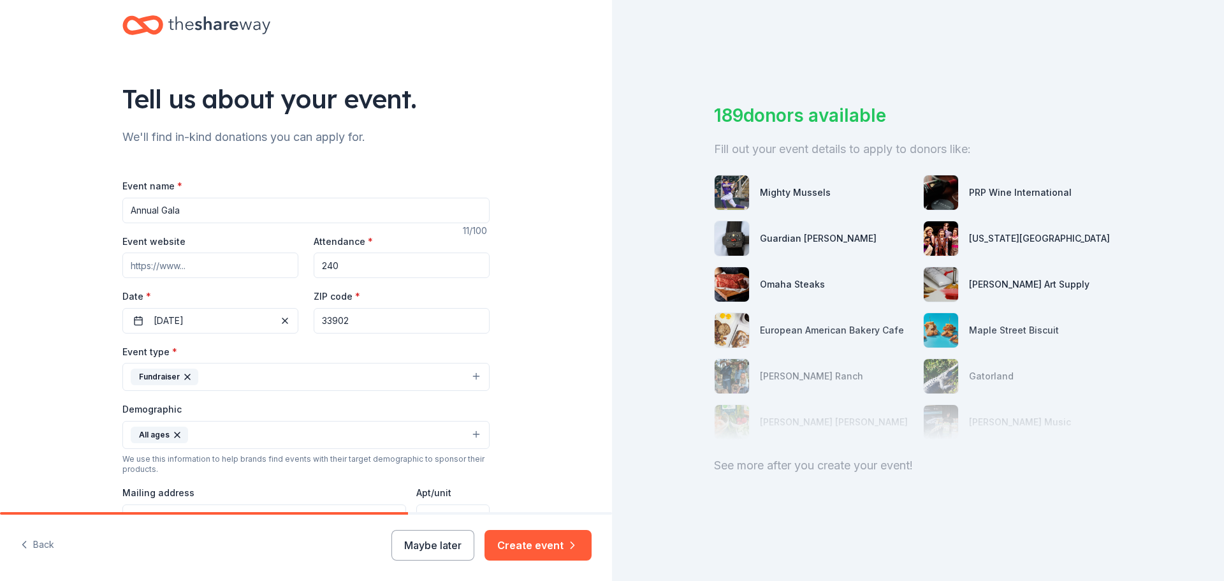
click at [243, 265] on input "Event website" at bounding box center [210, 264] width 176 height 25
paste input "https://www.facebook.com/qualitylifecenter/"
type input "https://www.facebook.com/qualitylifecenter/"
click at [50, 221] on div "Tell us about your event. We'll find in-kind donations you can apply for. Event…" at bounding box center [306, 405] width 612 height 851
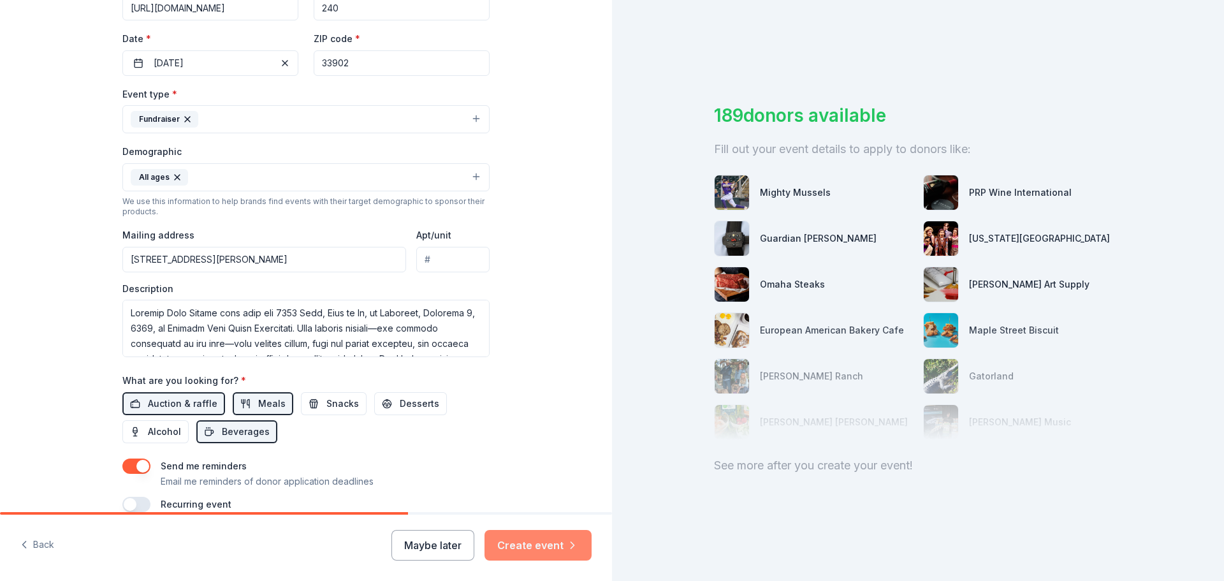
scroll to position [319, 0]
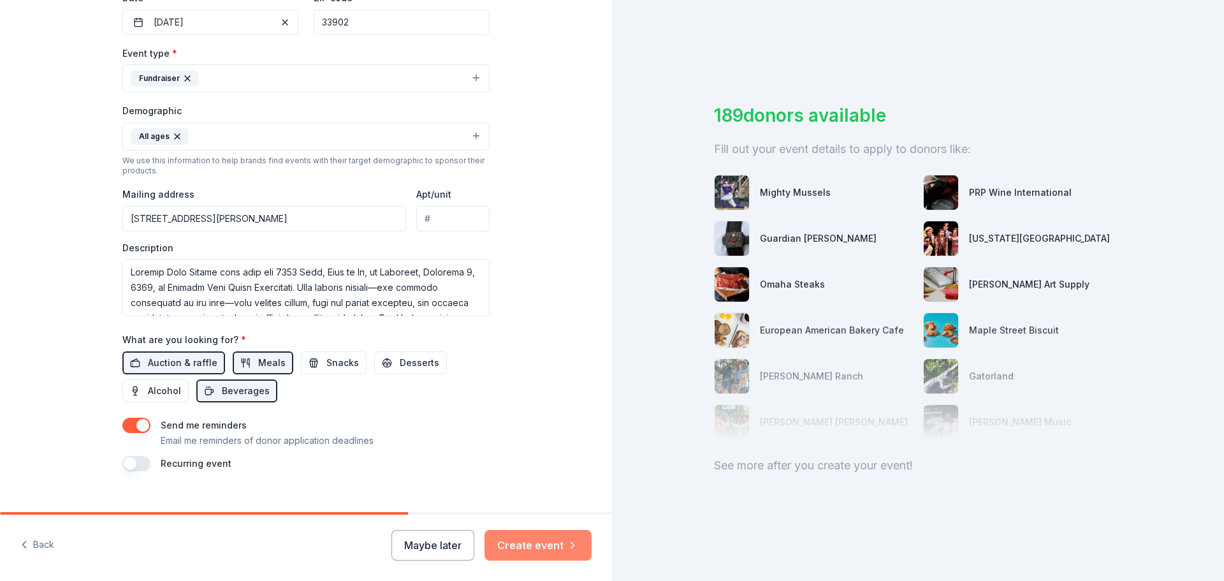
click at [539, 546] on button "Create event" at bounding box center [537, 545] width 107 height 31
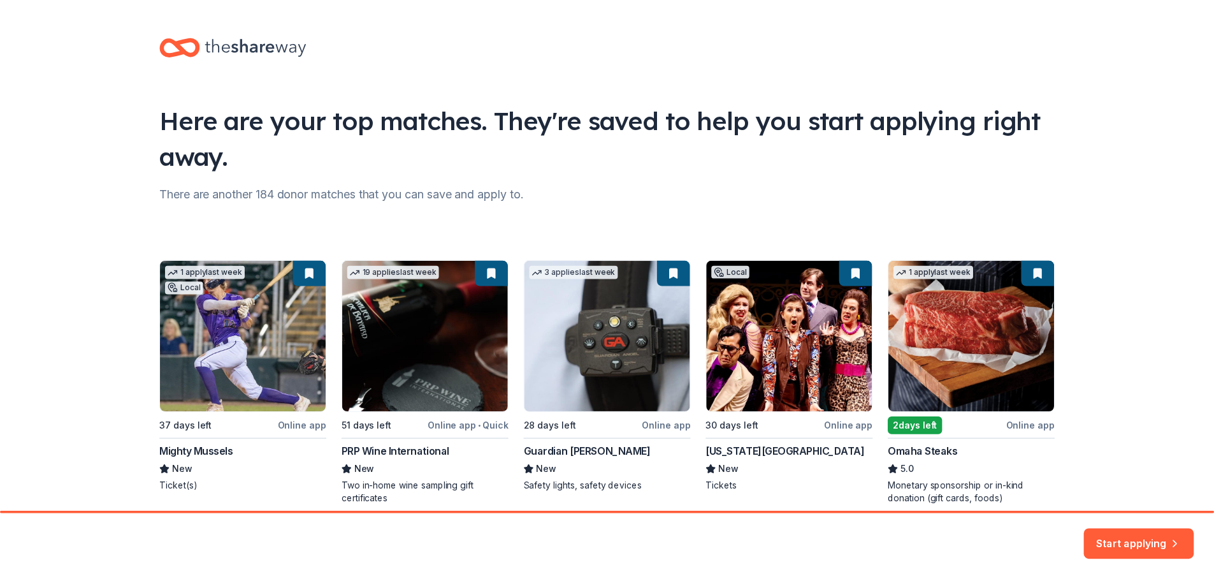
scroll to position [55, 0]
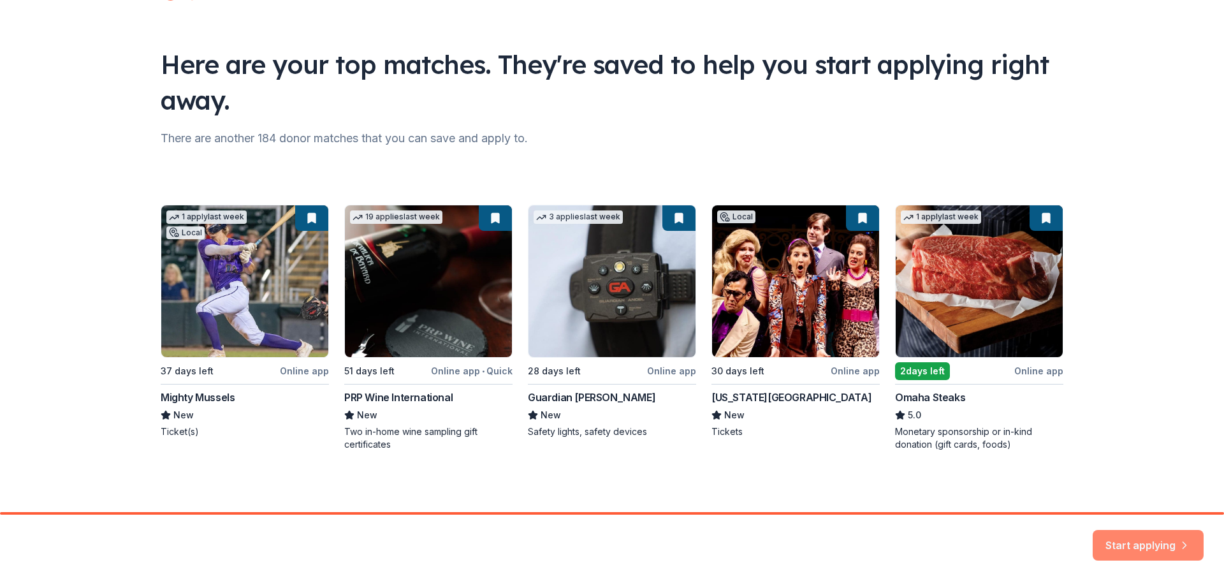
click at [1144, 543] on button "Start applying" at bounding box center [1148, 537] width 111 height 31
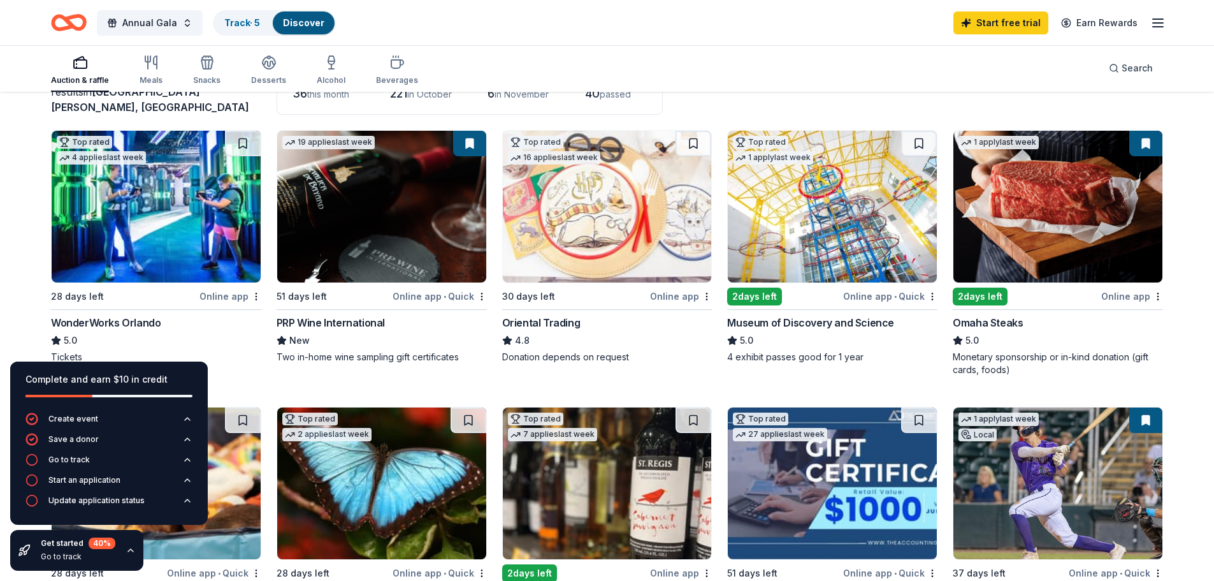
scroll to position [127, 0]
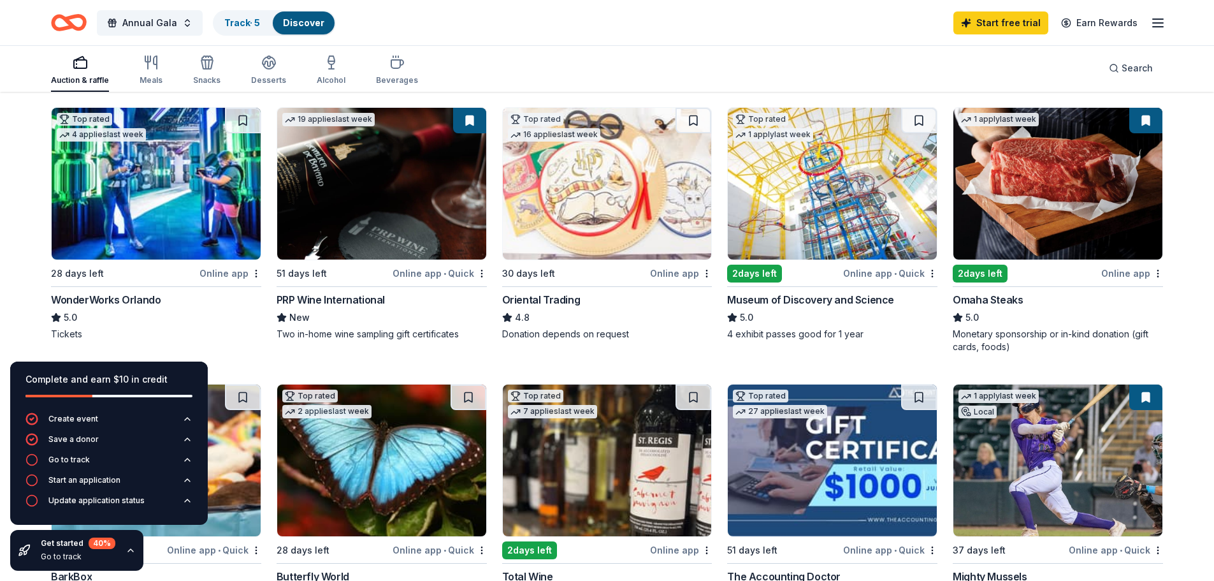
click at [132, 193] on img at bounding box center [156, 184] width 209 height 152
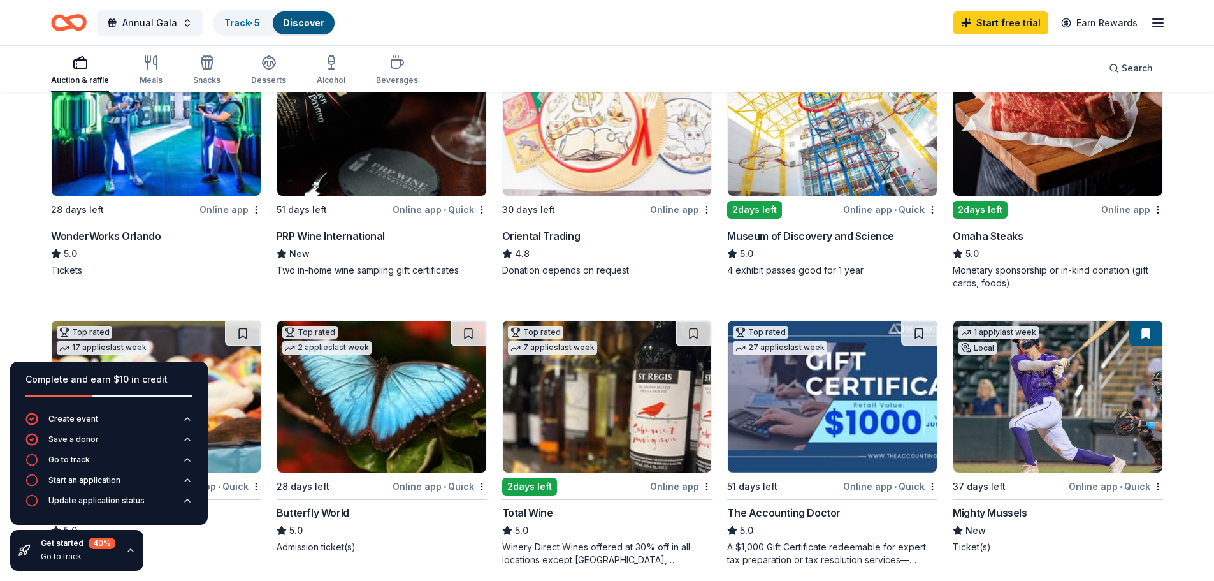
click at [128, 551] on icon "button" at bounding box center [131, 550] width 10 height 10
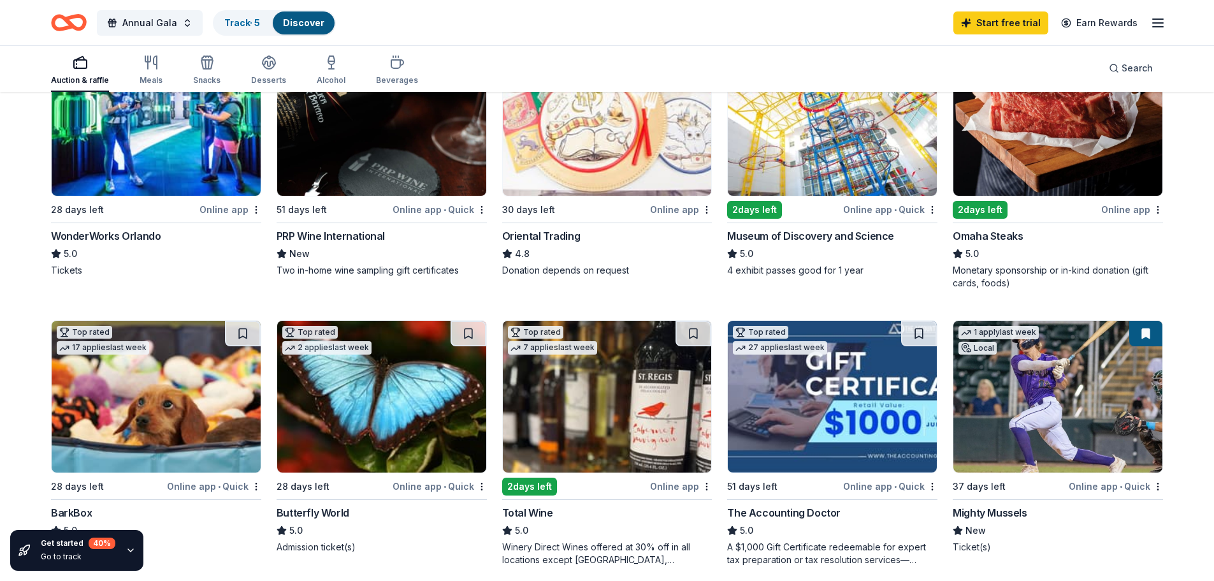
click at [829, 149] on img at bounding box center [832, 120] width 209 height 152
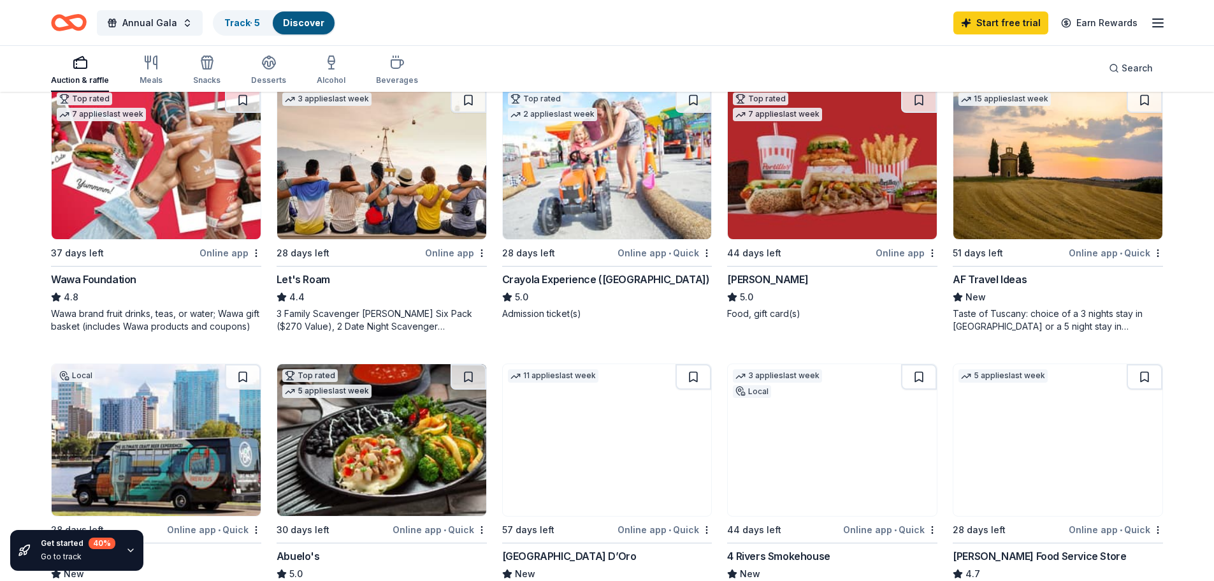
scroll to position [637, 0]
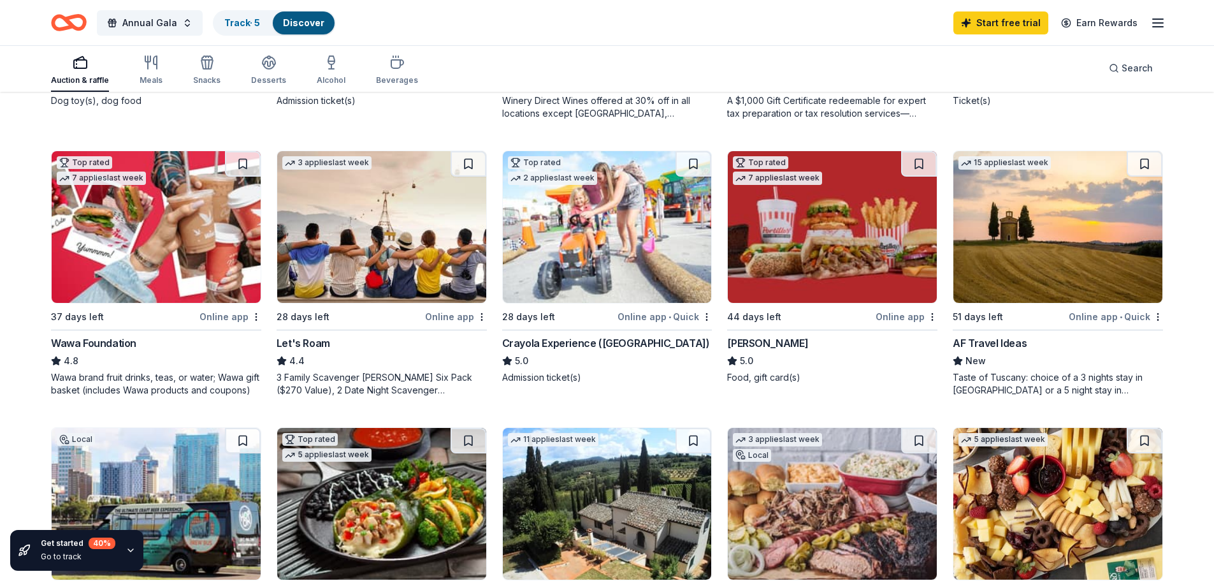
click at [601, 241] on img at bounding box center [607, 227] width 209 height 152
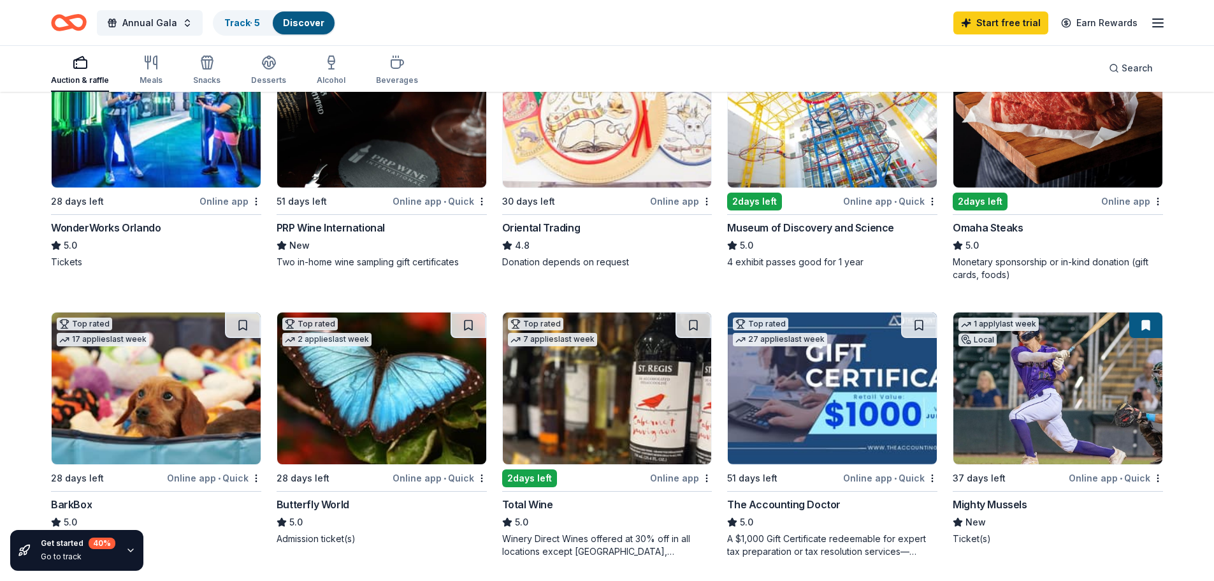
scroll to position [191, 0]
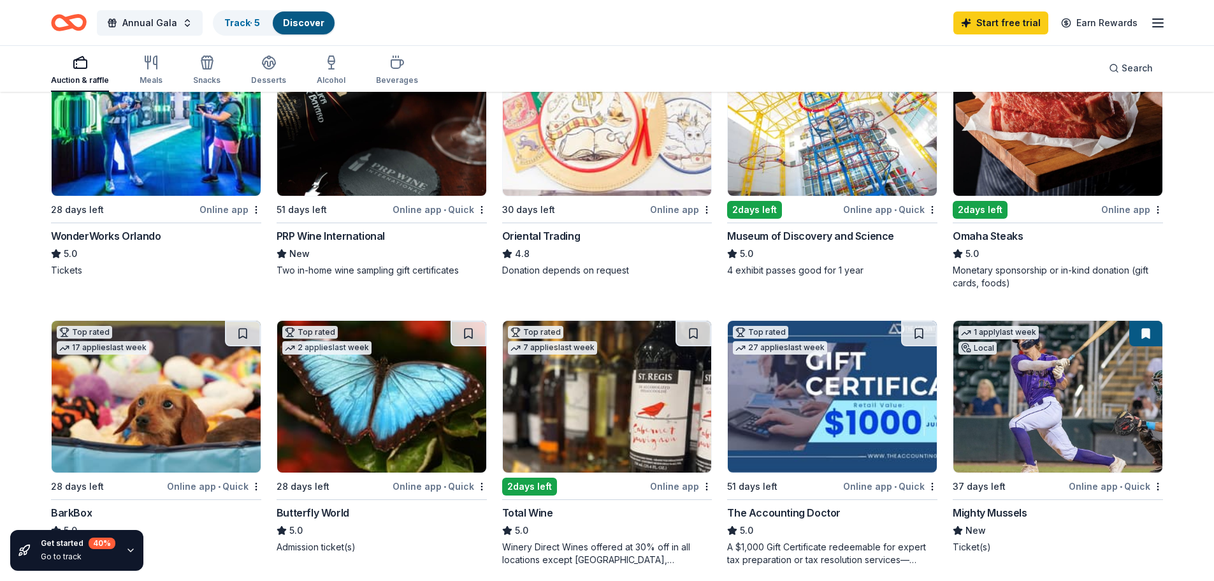
click at [836, 172] on img at bounding box center [832, 120] width 209 height 152
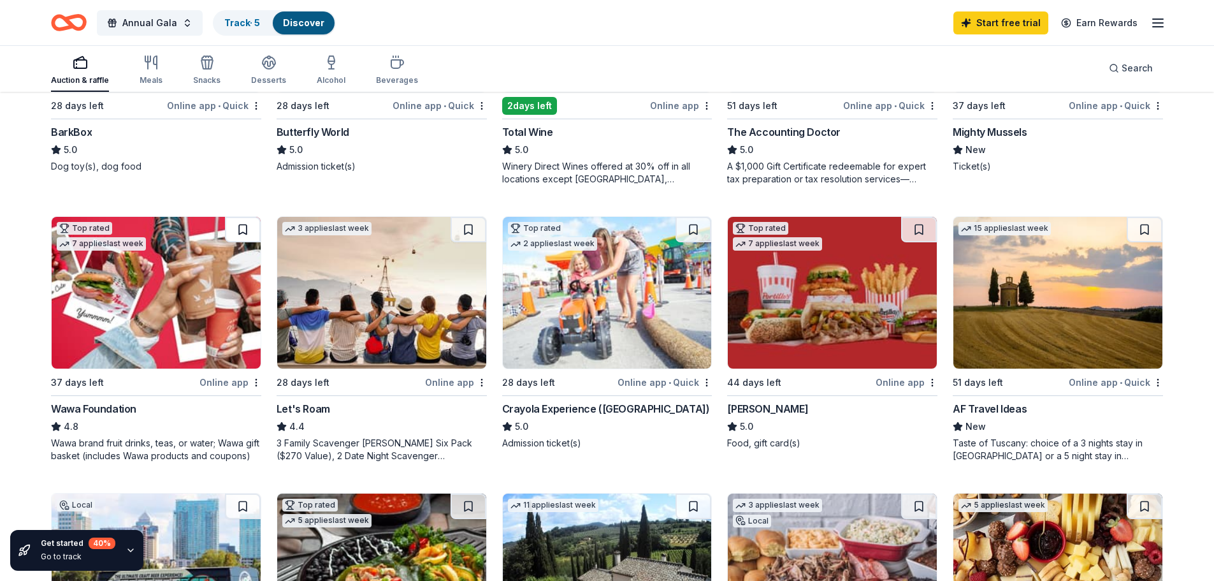
scroll to position [571, 0]
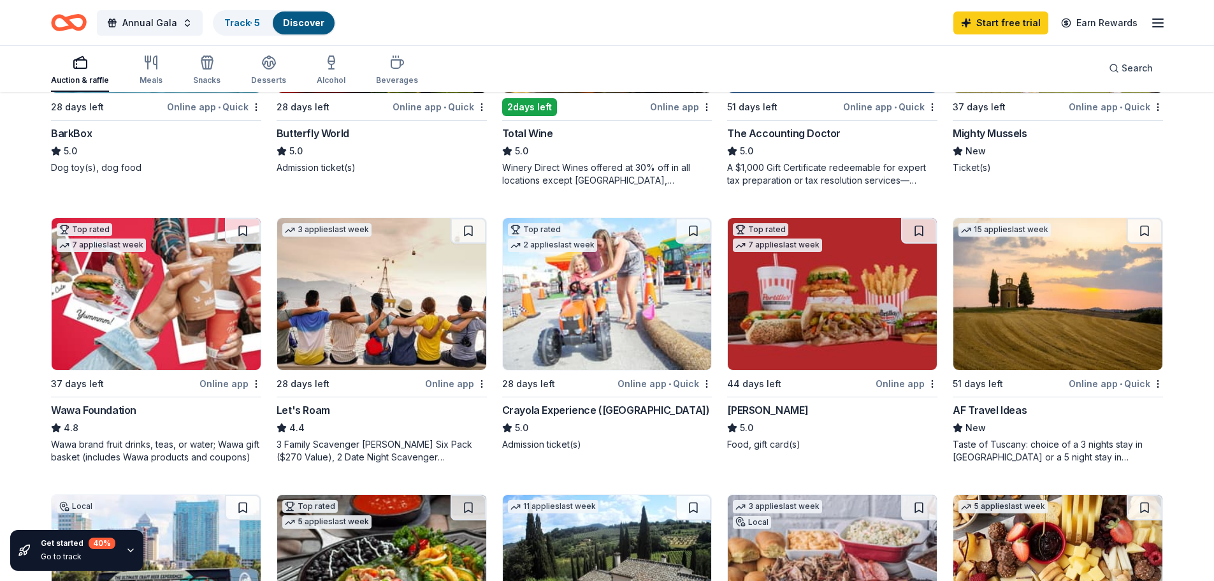
click at [182, 302] on img at bounding box center [156, 294] width 209 height 152
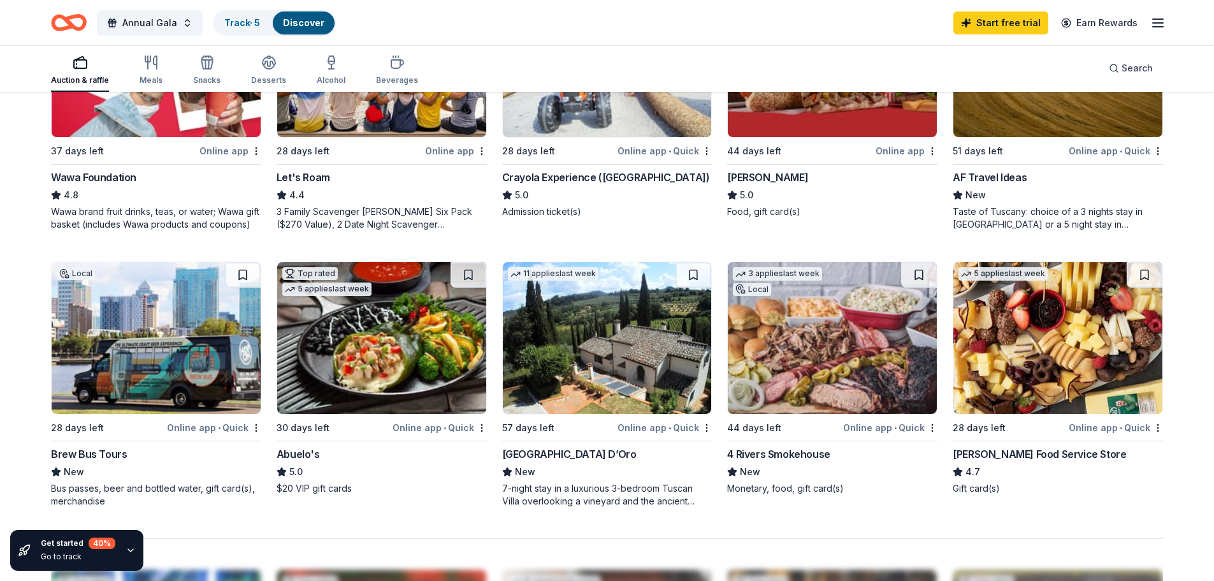
scroll to position [826, 0]
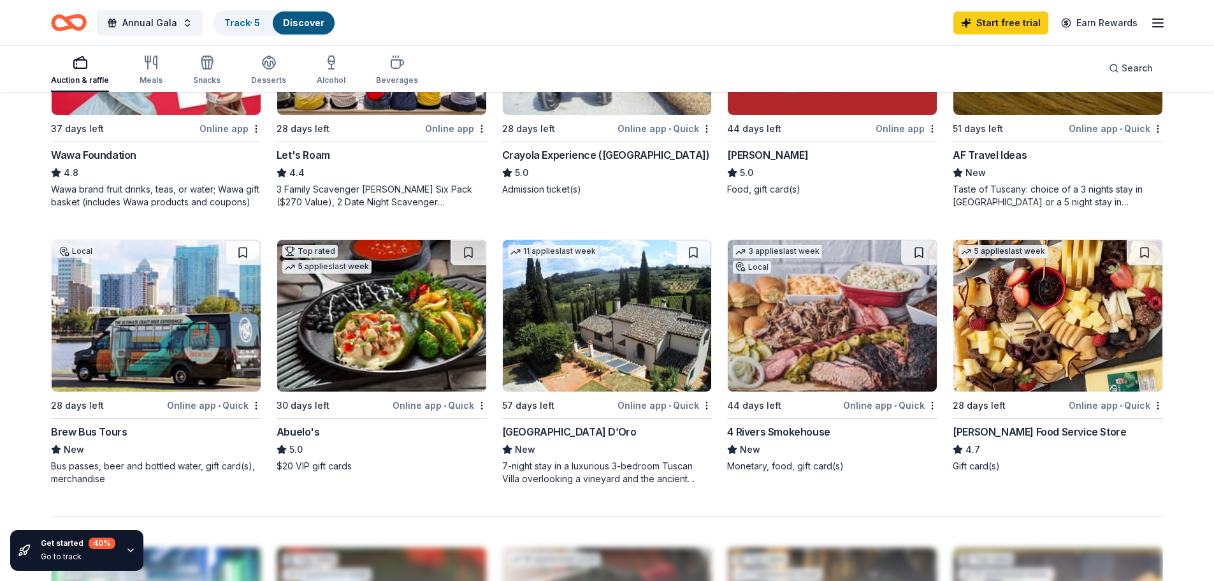
click at [600, 324] on img at bounding box center [607, 316] width 209 height 152
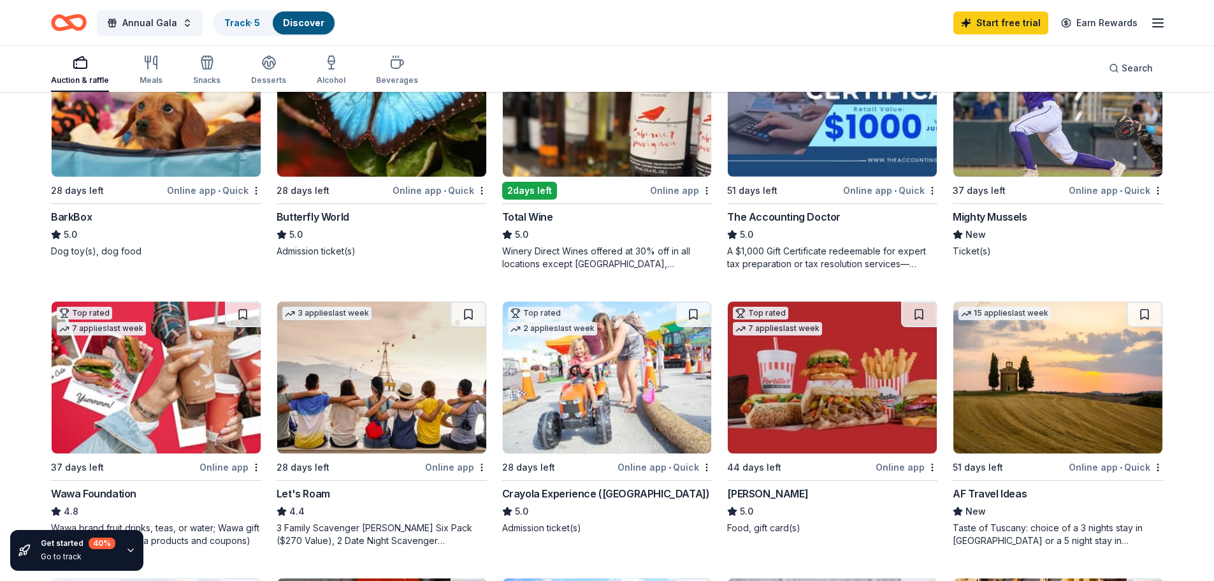
scroll to position [510, 0]
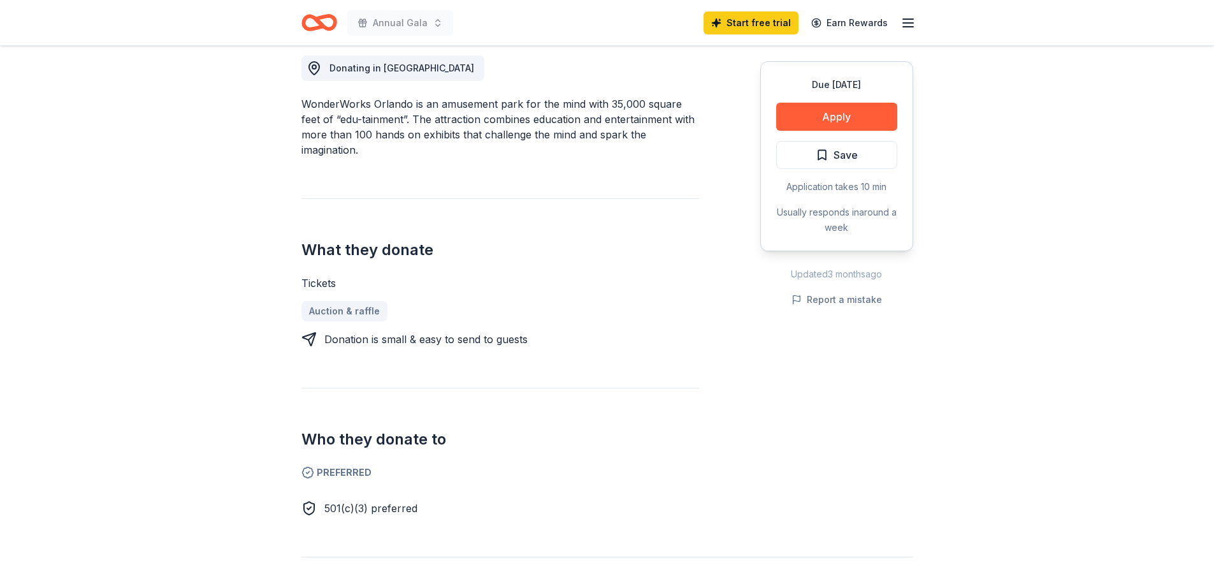
scroll to position [319, 0]
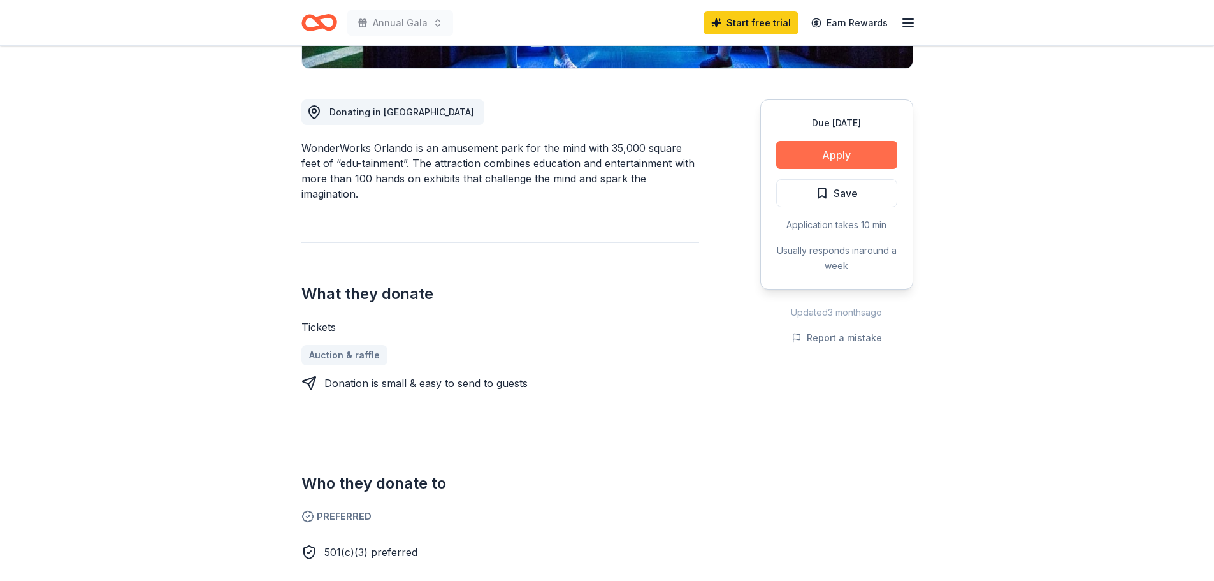
click at [822, 153] on button "Apply" at bounding box center [836, 155] width 121 height 28
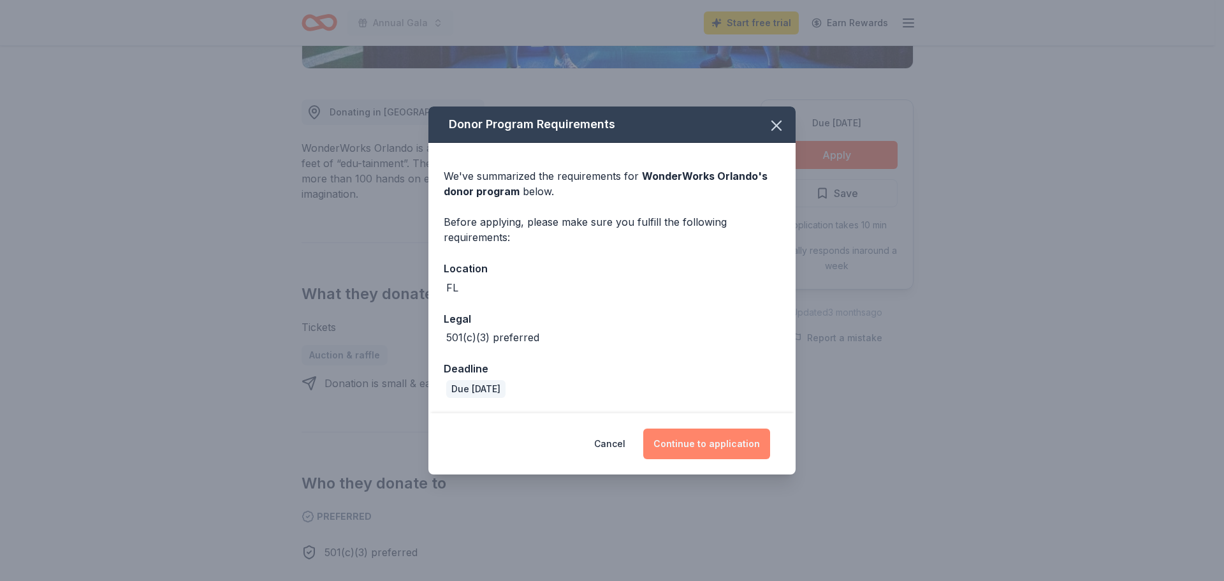
click at [716, 444] on button "Continue to application" at bounding box center [706, 443] width 127 height 31
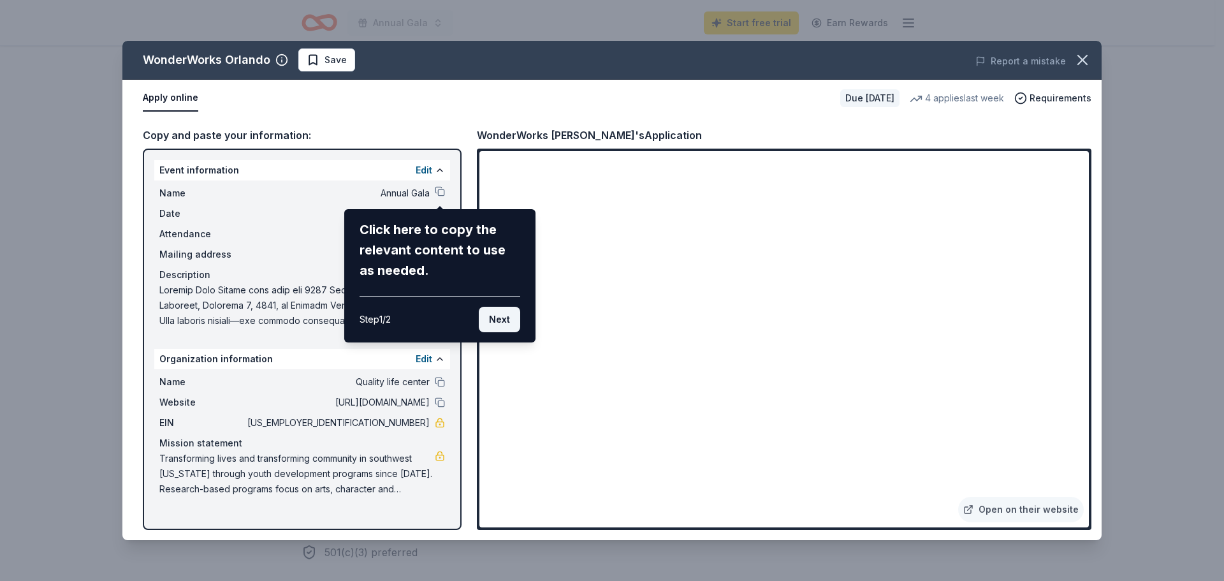
click at [497, 320] on button "Next" at bounding box center [499, 319] width 41 height 25
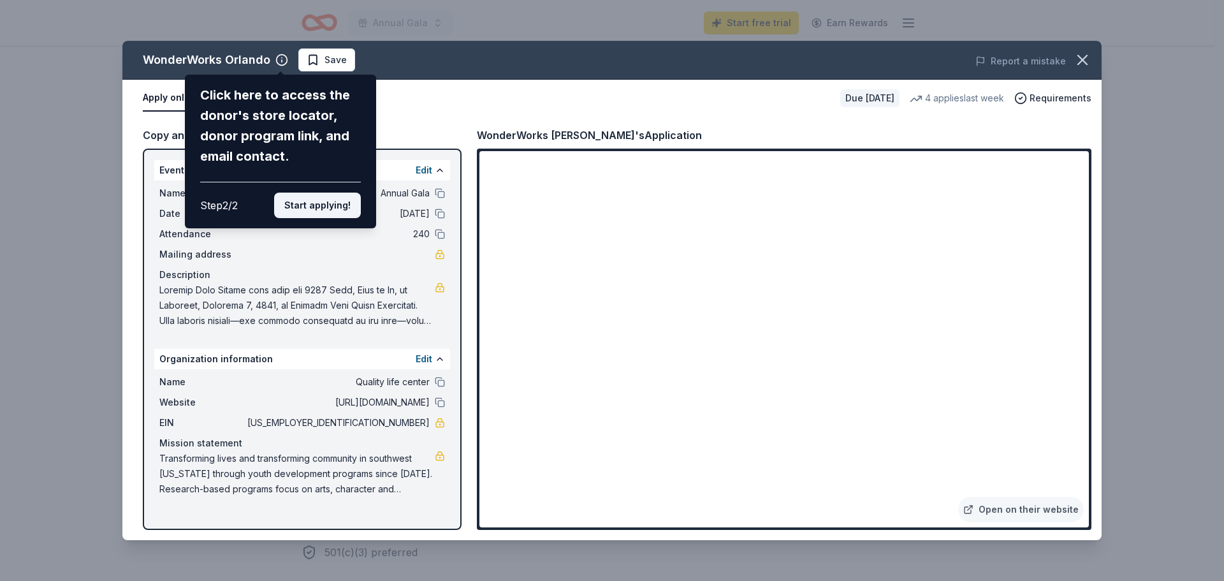
click at [313, 202] on button "Start applying!" at bounding box center [317, 205] width 87 height 25
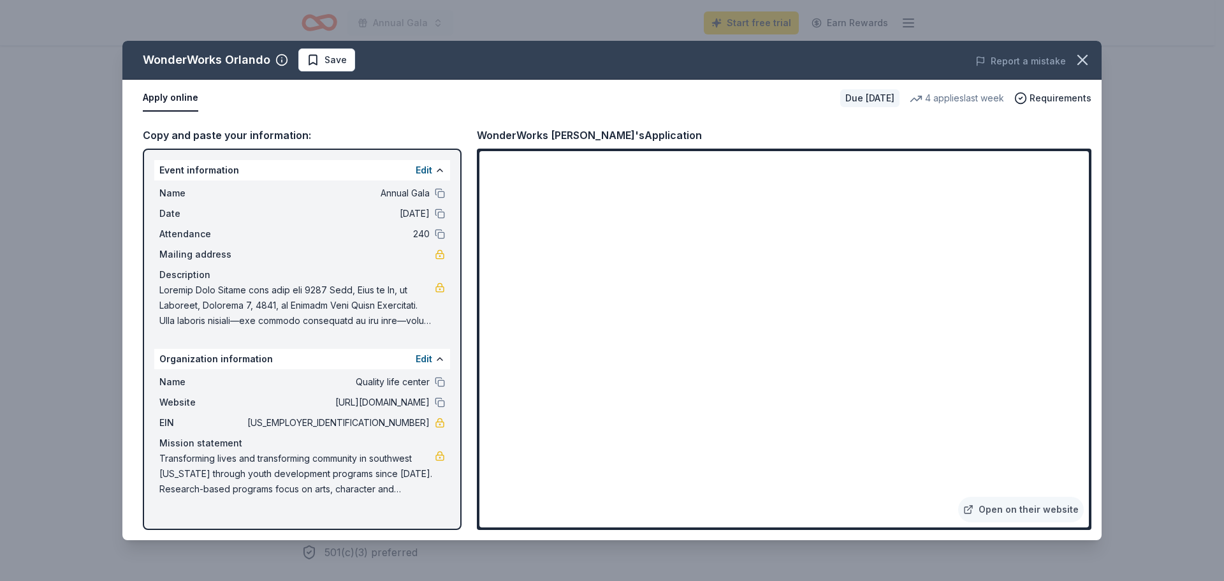
drag, startPoint x: 1083, startPoint y: 196, endPoint x: 993, endPoint y: 335, distance: 165.0
click at [1068, 285] on div "WonderWorks Orlando Save Report a mistake Apply online Due in 28 days 4 applies…" at bounding box center [611, 290] width 979 height 499
click at [439, 172] on button at bounding box center [440, 170] width 10 height 10
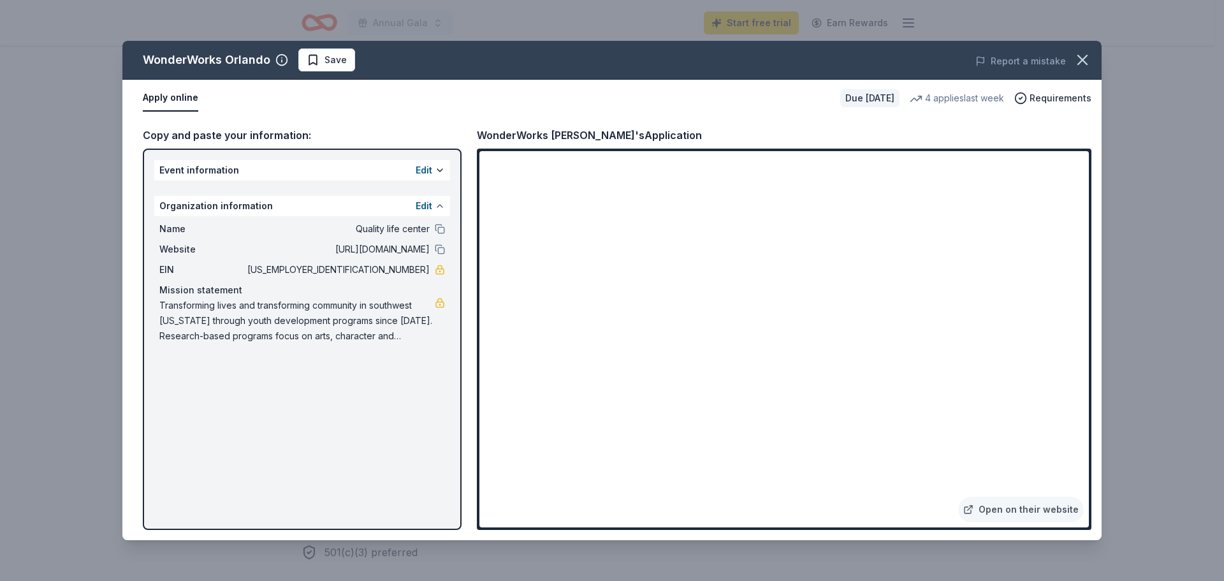
click at [441, 204] on button at bounding box center [440, 206] width 10 height 10
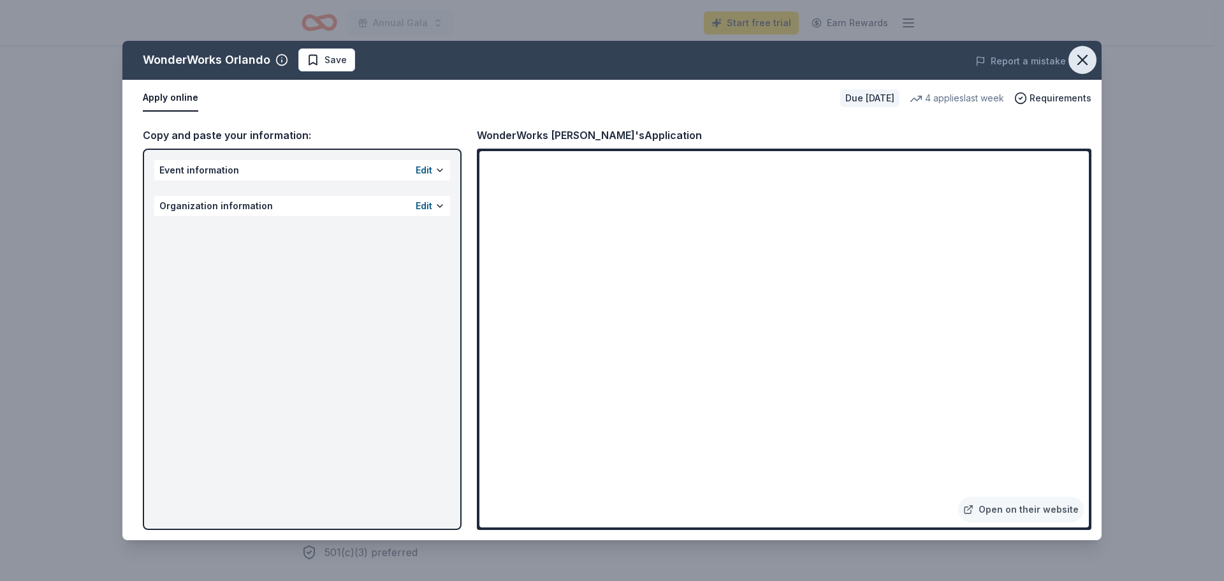
click at [1081, 58] on icon "button" at bounding box center [1082, 59] width 9 height 9
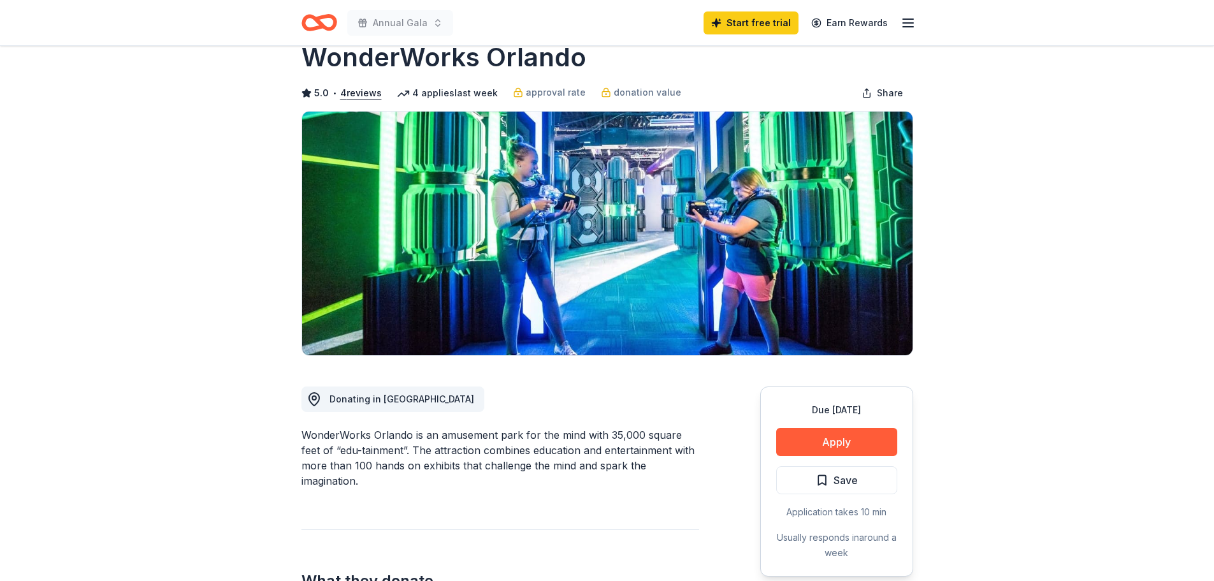
scroll to position [0, 0]
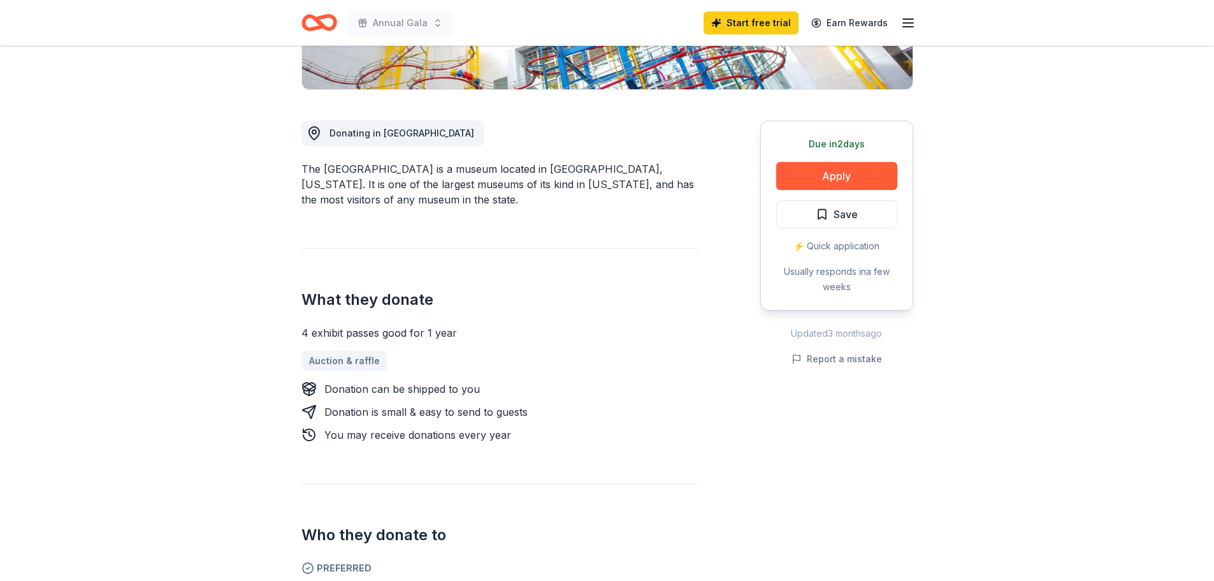
scroll to position [319, 0]
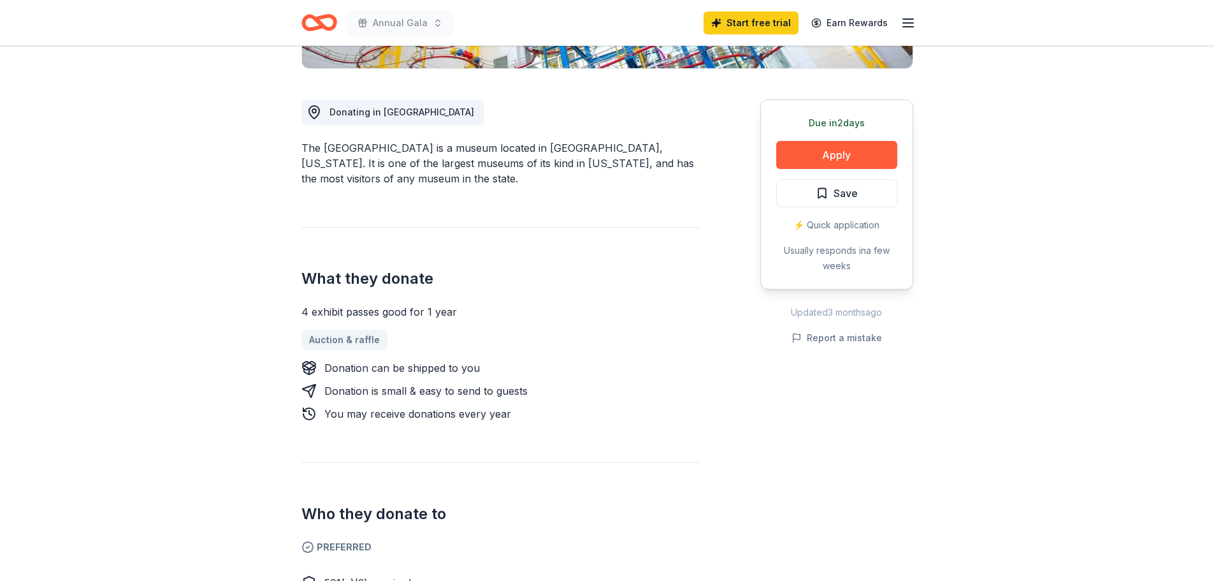
click at [390, 307] on div "4 exhibit passes good for 1 year" at bounding box center [501, 311] width 398 height 15
click at [389, 312] on div "4 exhibit passes good for 1 year" at bounding box center [501, 311] width 398 height 15
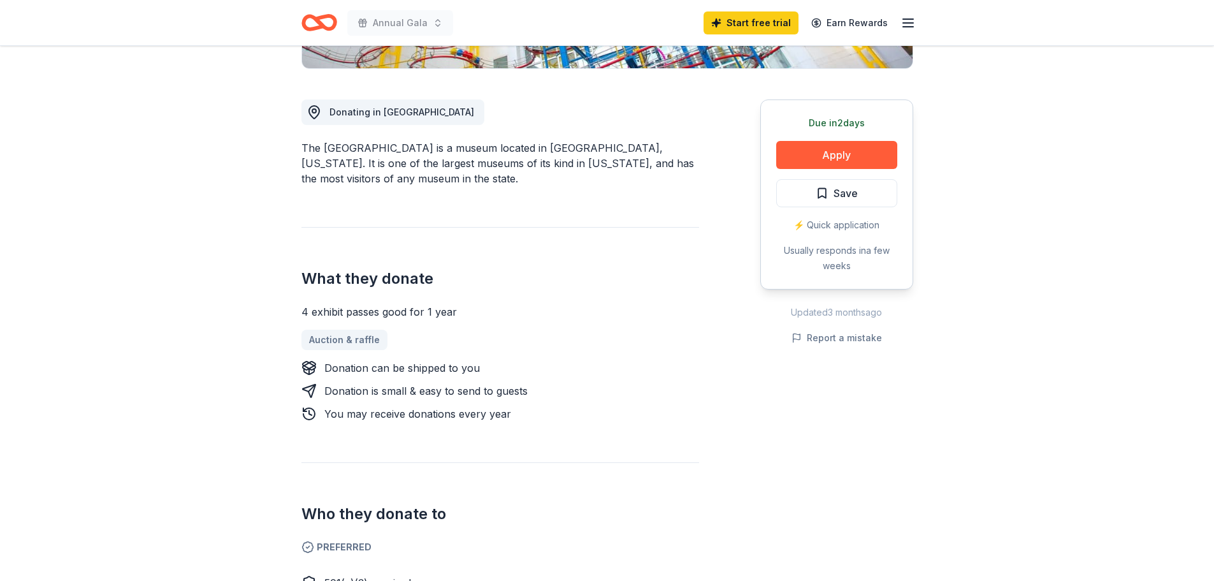
click at [389, 312] on div "4 exhibit passes good for 1 year" at bounding box center [501, 311] width 398 height 15
drag, startPoint x: 443, startPoint y: 314, endPoint x: 467, endPoint y: 314, distance: 24.2
click at [452, 314] on div "4 exhibit passes good for 1 year" at bounding box center [501, 311] width 398 height 15
drag, startPoint x: 467, startPoint y: 314, endPoint x: 323, endPoint y: 307, distance: 144.9
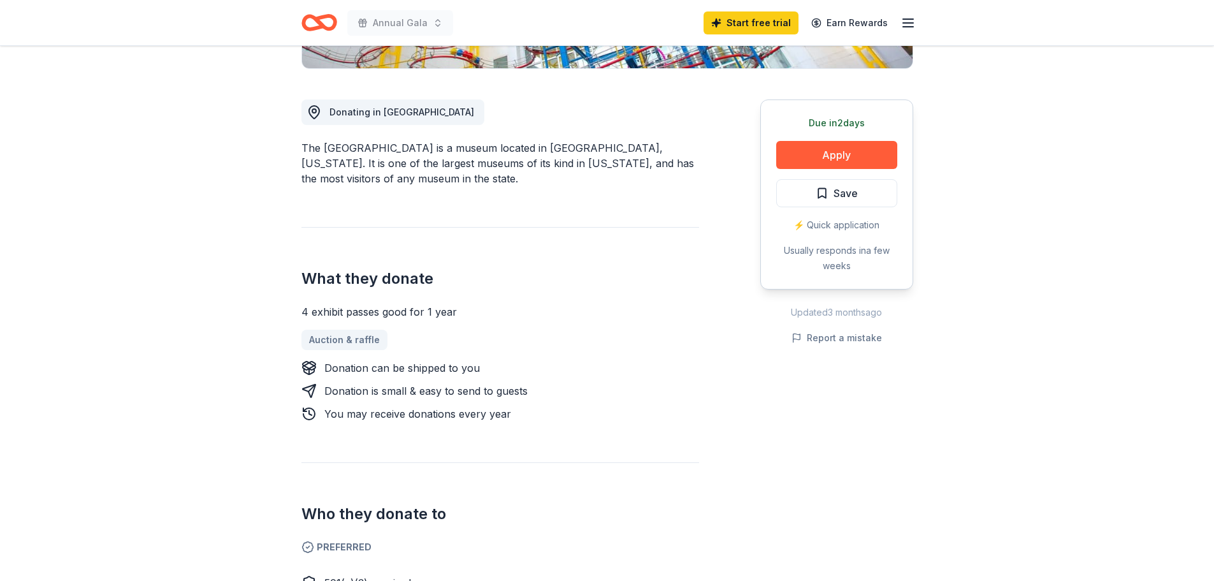
click at [323, 307] on div "4 exhibit passes good for 1 year" at bounding box center [501, 311] width 398 height 15
click at [485, 164] on div "The Museum of Discovery and Science is a museum located in Fort Lauderdale, Flo…" at bounding box center [501, 163] width 398 height 46
drag, startPoint x: 844, startPoint y: 20, endPoint x: 439, endPoint y: 315, distance: 501.0
drag, startPoint x: 439, startPoint y: 315, endPoint x: 425, endPoint y: 314, distance: 14.7
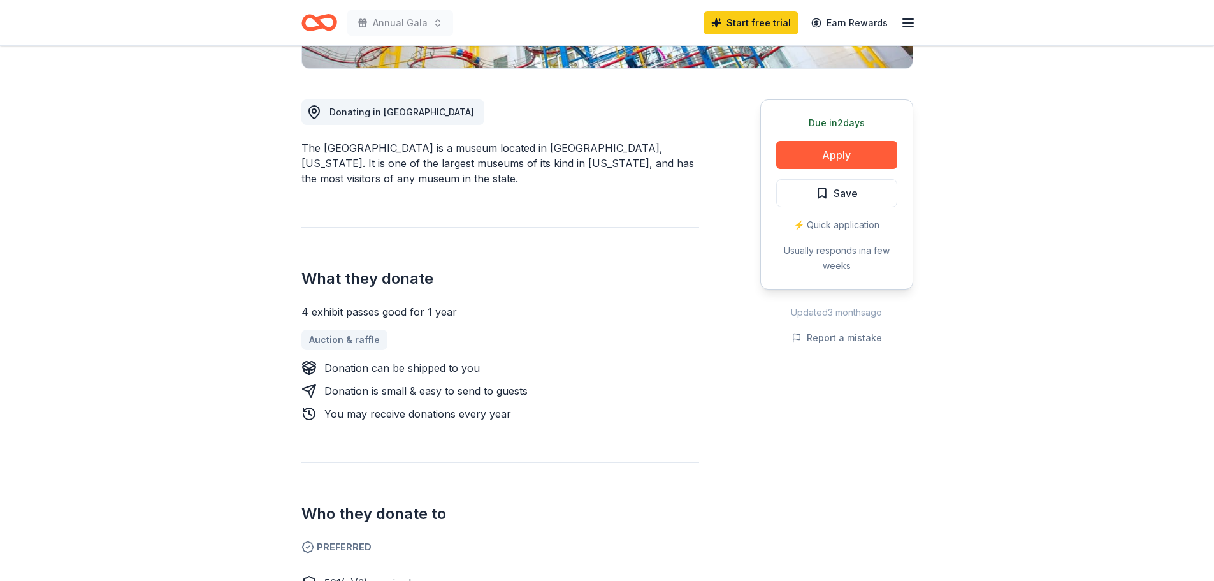
click at [425, 314] on div "4 exhibit passes good for 1 year" at bounding box center [501, 311] width 398 height 15
click at [836, 159] on button "Apply" at bounding box center [836, 155] width 121 height 28
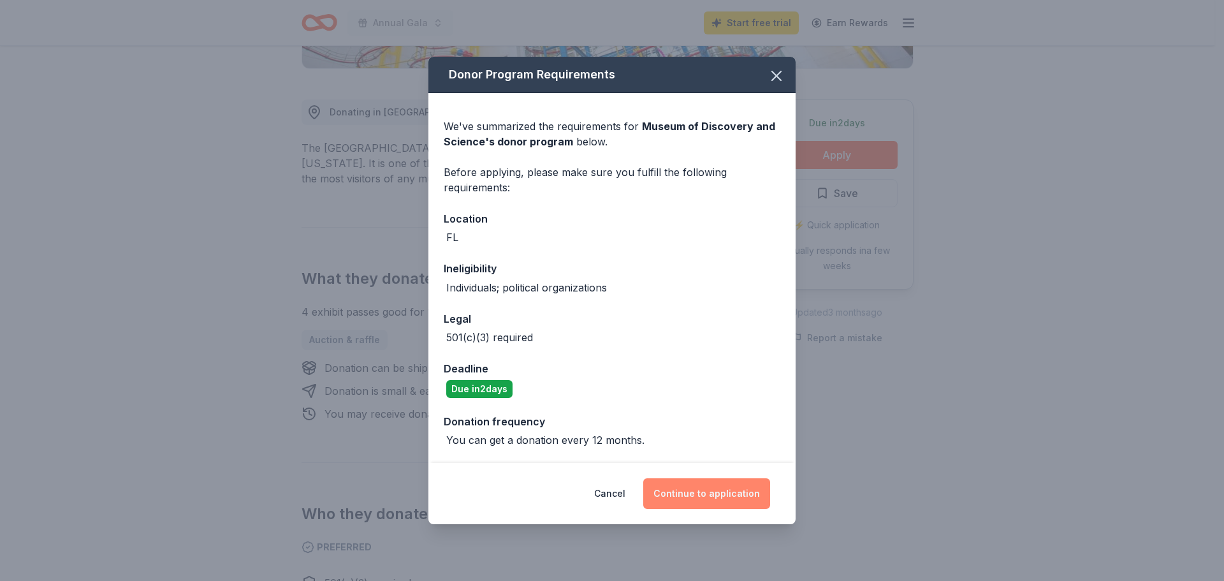
click at [703, 498] on button "Continue to application" at bounding box center [706, 493] width 127 height 31
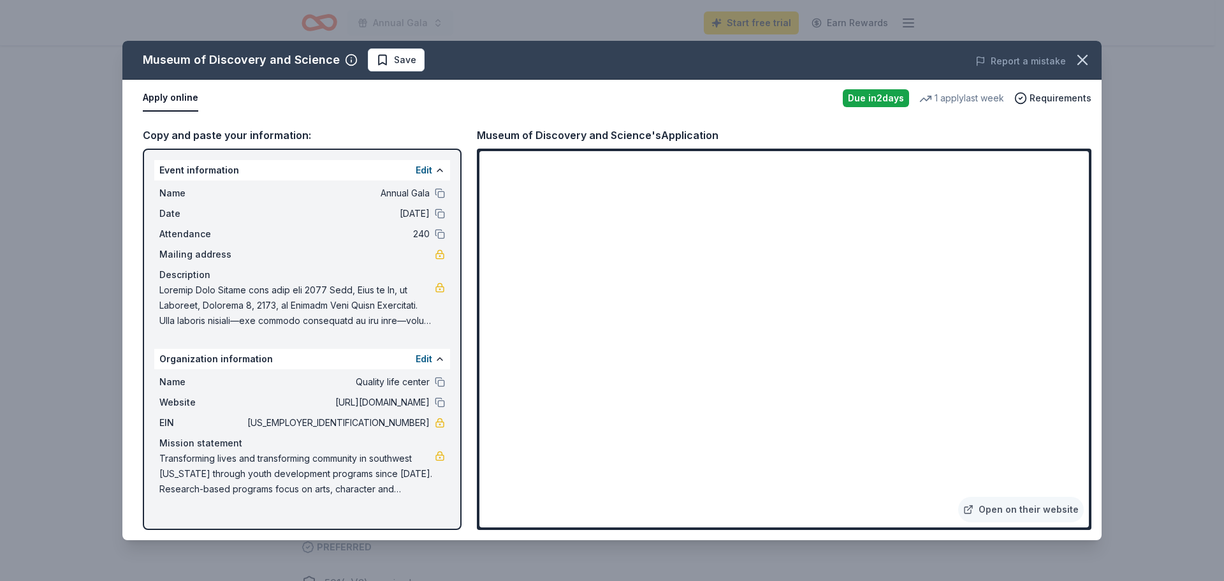
drag, startPoint x: 148, startPoint y: 61, endPoint x: 231, endPoint y: 58, distance: 82.9
click at [230, 58] on div "Museum of Discovery and Science" at bounding box center [241, 60] width 197 height 20
click at [618, 130] on div "Museum of Discovery and Science's Application" at bounding box center [598, 135] width 242 height 17
drag, startPoint x: 596, startPoint y: 137, endPoint x: 562, endPoint y: 137, distance: 34.4
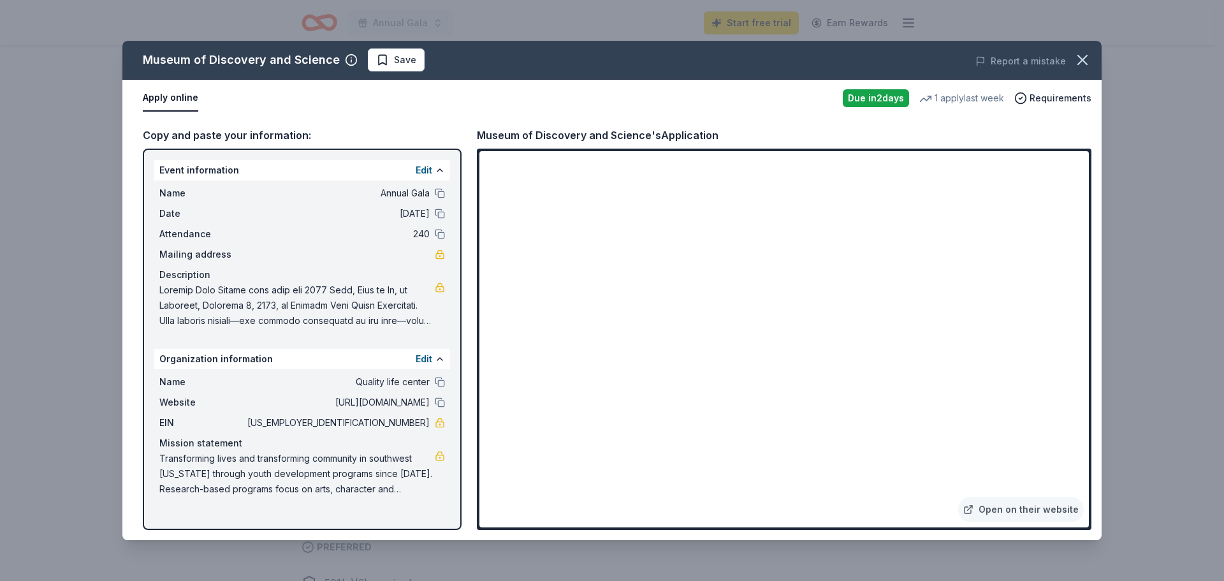
click at [595, 137] on div "Museum of Discovery and Science's Application" at bounding box center [598, 135] width 242 height 17
drag, startPoint x: 498, startPoint y: 133, endPoint x: 567, endPoint y: 131, distance: 69.5
click at [567, 131] on div "Museum of Discovery and Science's Application" at bounding box center [598, 135] width 242 height 17
click at [1080, 61] on icon "button" at bounding box center [1082, 60] width 18 height 18
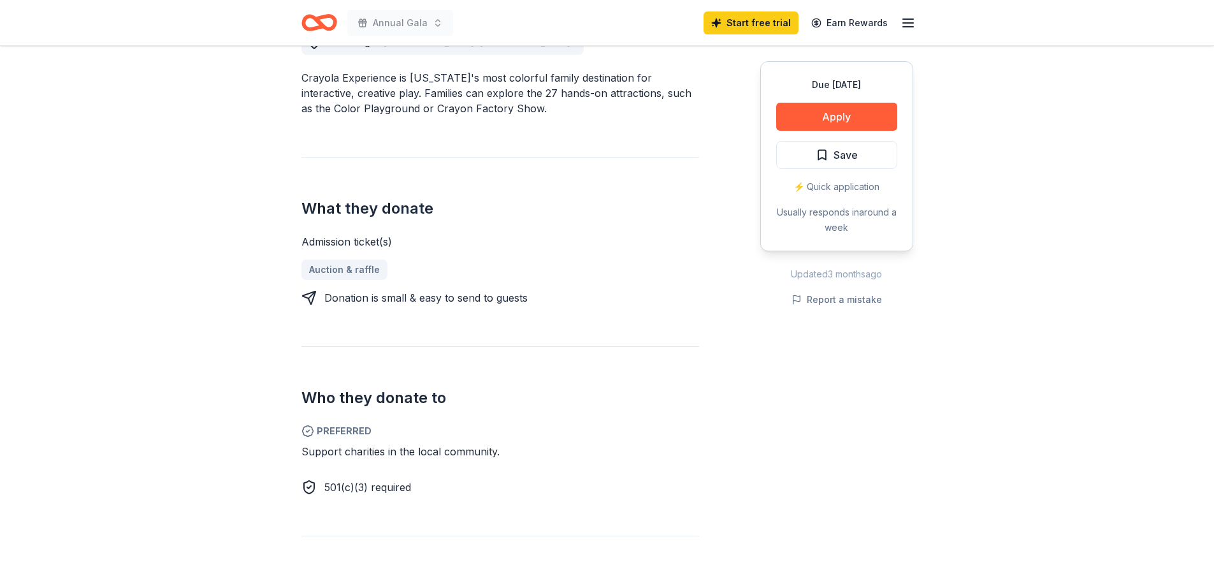
scroll to position [382, 0]
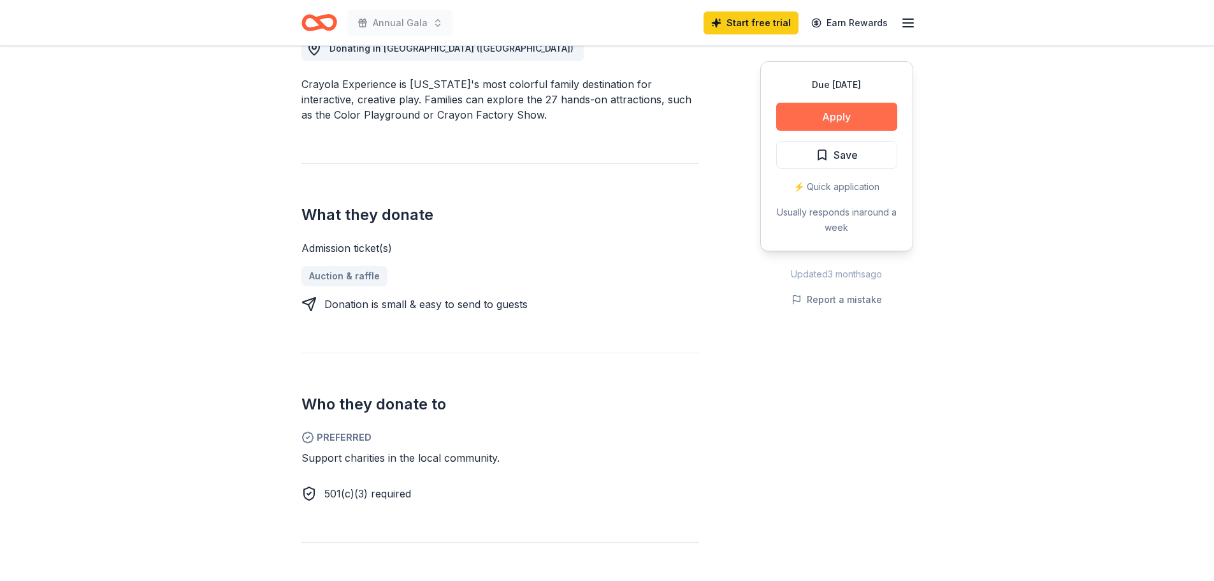
click at [822, 116] on button "Apply" at bounding box center [836, 117] width 121 height 28
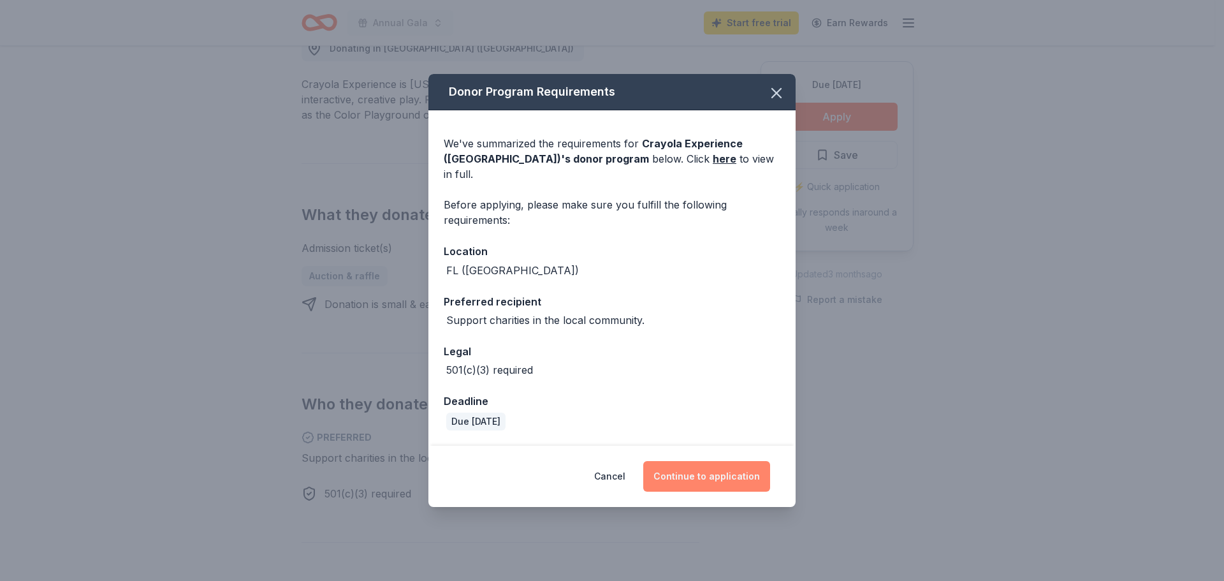
click at [697, 462] on button "Continue to application" at bounding box center [706, 476] width 127 height 31
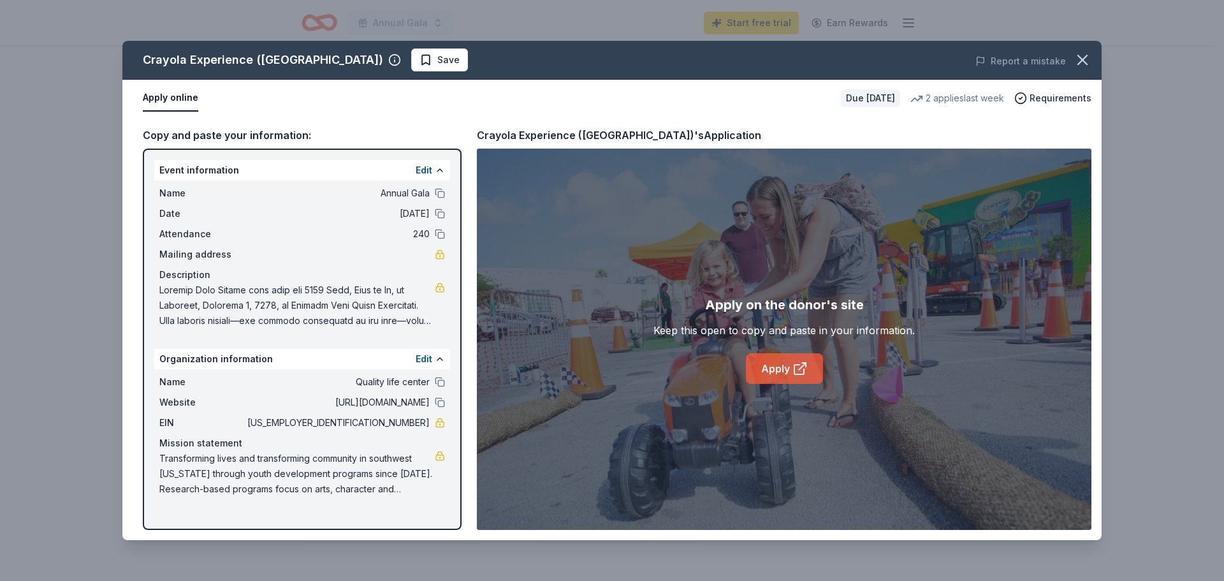
click at [782, 368] on link "Apply" at bounding box center [784, 368] width 77 height 31
click at [1084, 64] on icon "button" at bounding box center [1082, 60] width 18 height 18
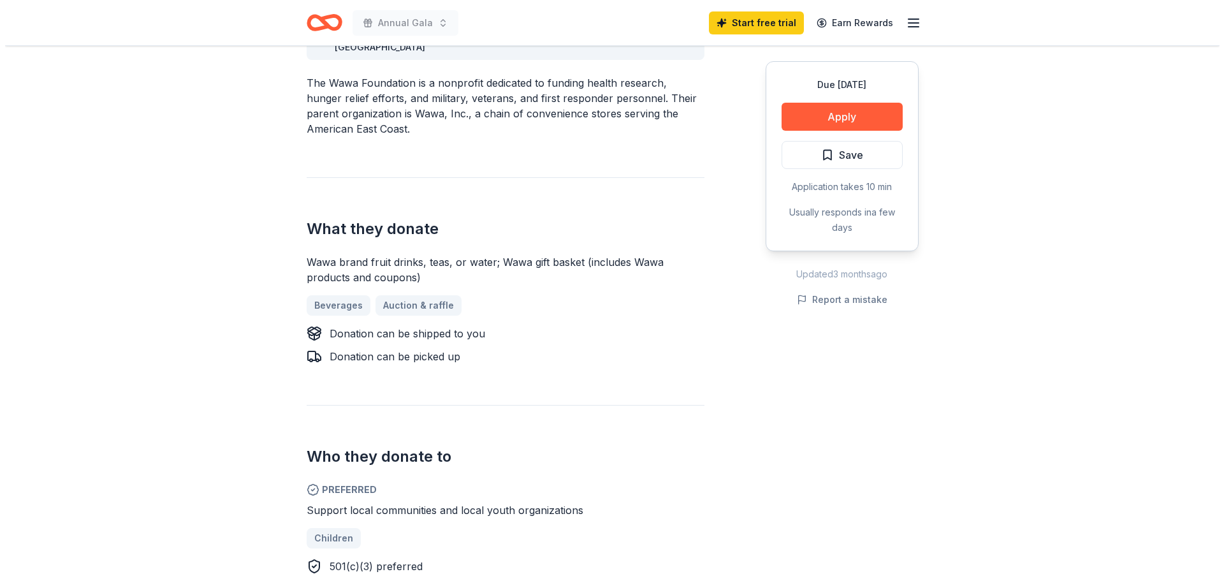
scroll to position [446, 0]
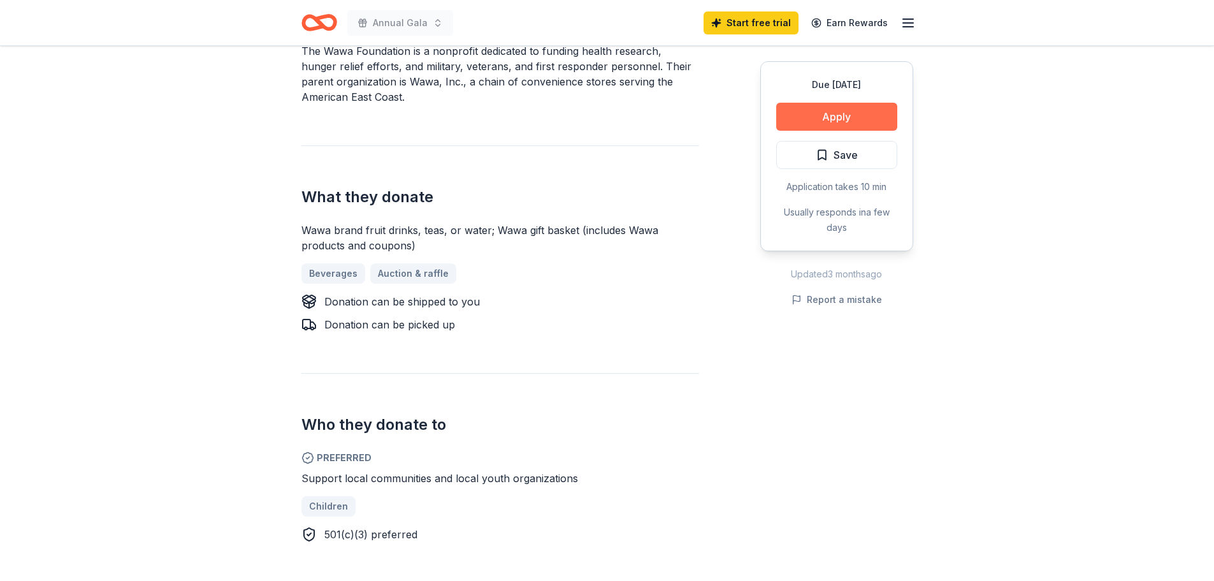
click at [826, 111] on button "Apply" at bounding box center [836, 117] width 121 height 28
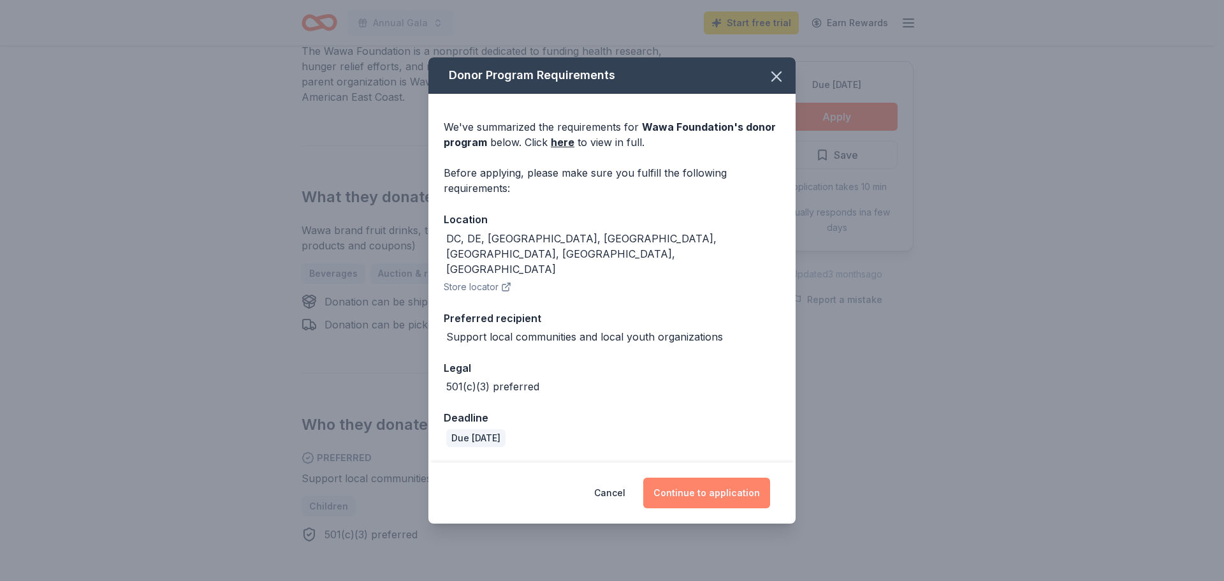
click at [701, 479] on button "Continue to application" at bounding box center [706, 492] width 127 height 31
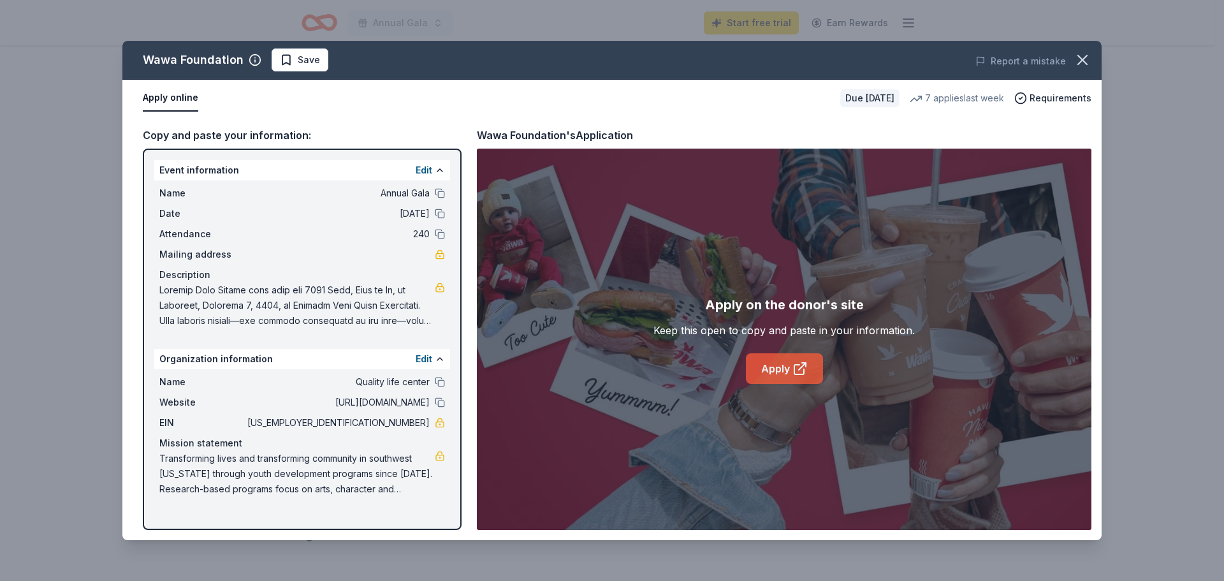
click at [770, 370] on link "Apply" at bounding box center [784, 368] width 77 height 31
